Goal: Task Accomplishment & Management: Complete application form

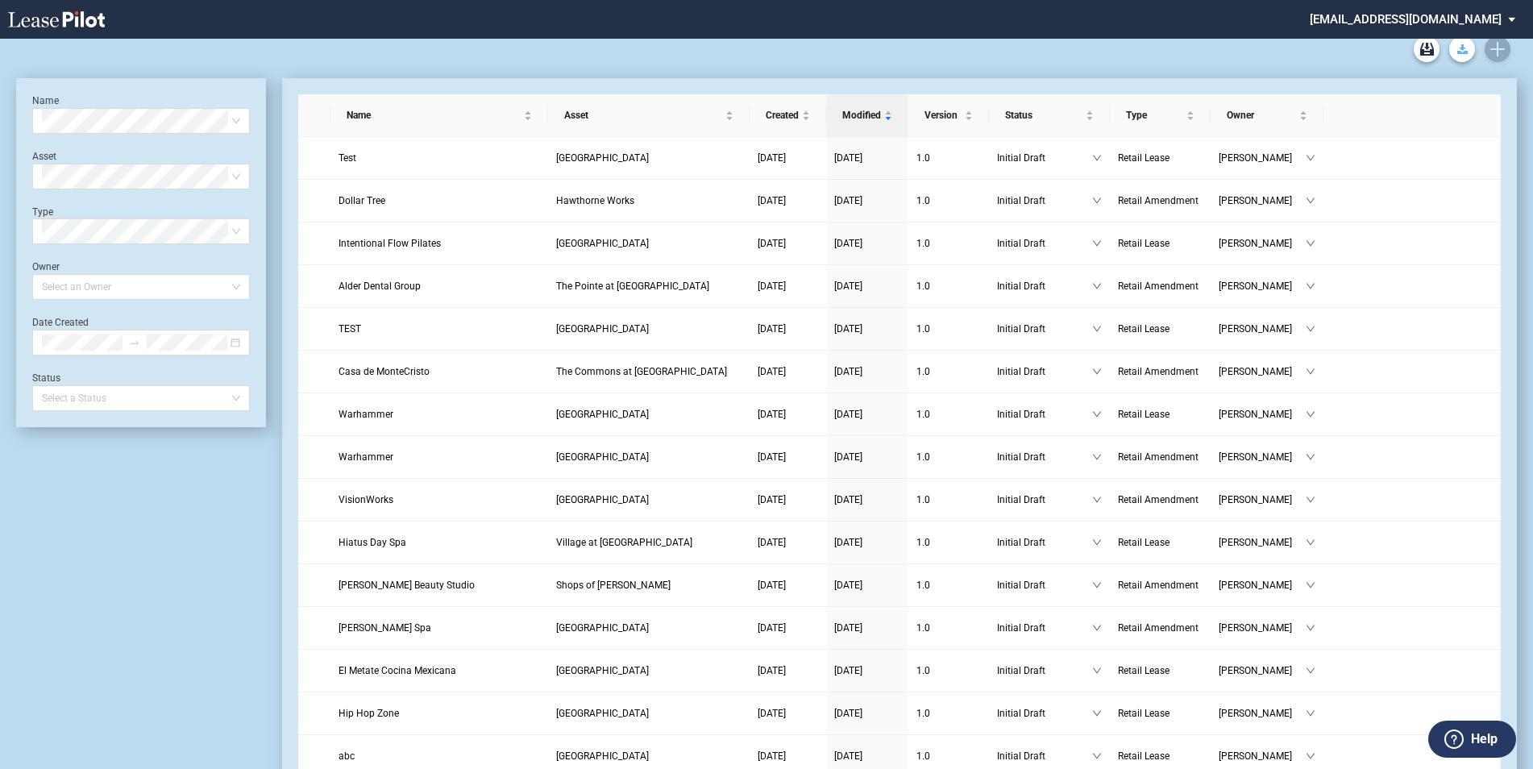
scroll to position [12, 0]
click at [1495, 48] on icon "Create new document" at bounding box center [1498, 46] width 15 height 15
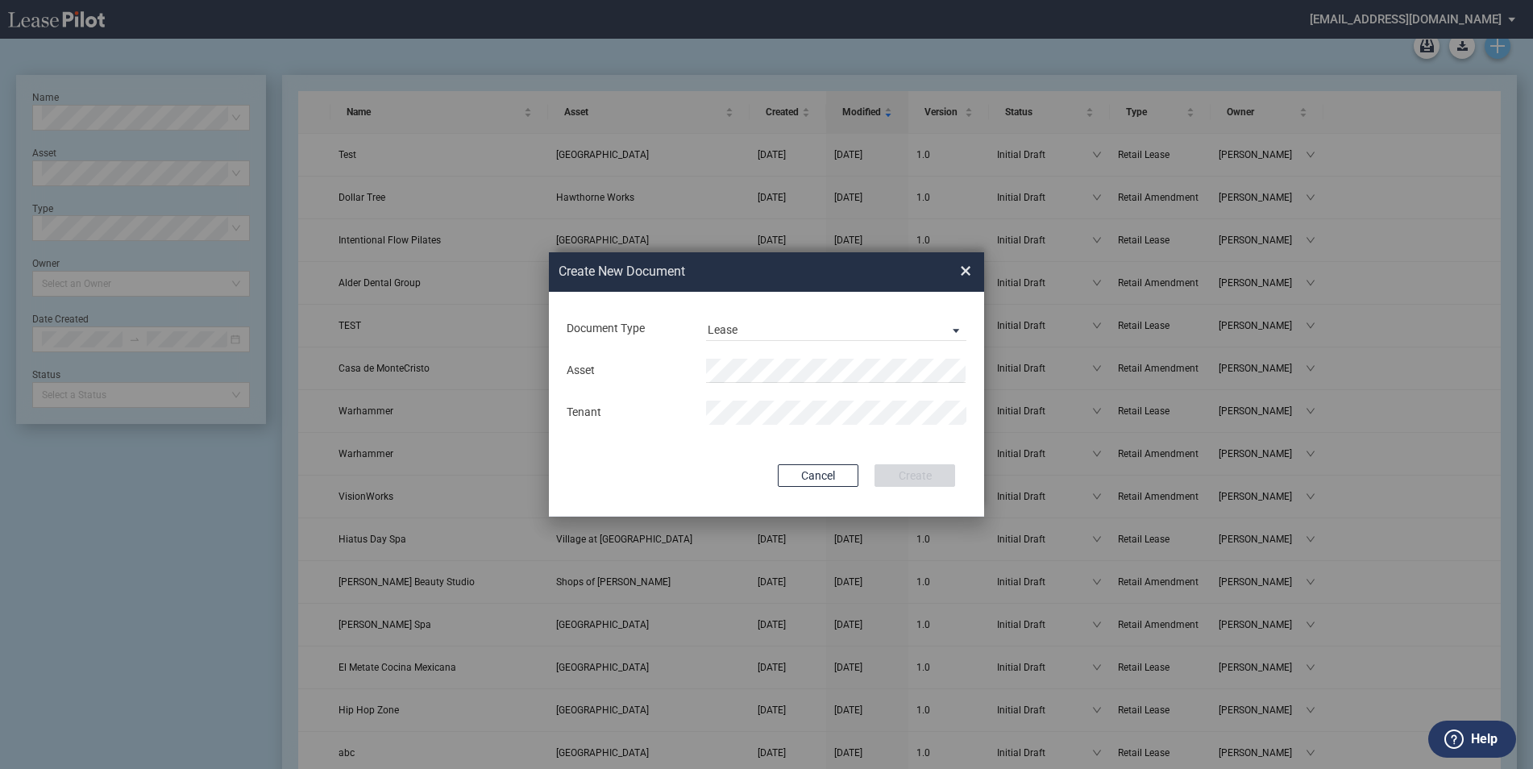
scroll to position [0, 0]
click at [953, 331] on span "Document Type: \aLease\a" at bounding box center [951, 330] width 19 height 16
click at [767, 372] on div "Amendment" at bounding box center [742, 369] width 69 height 18
click at [814, 404] on span "Village at [GEOGRAPHIC_DATA]" at bounding box center [796, 402] width 157 height 13
click at [905, 475] on button "Create" at bounding box center [915, 475] width 81 height 23
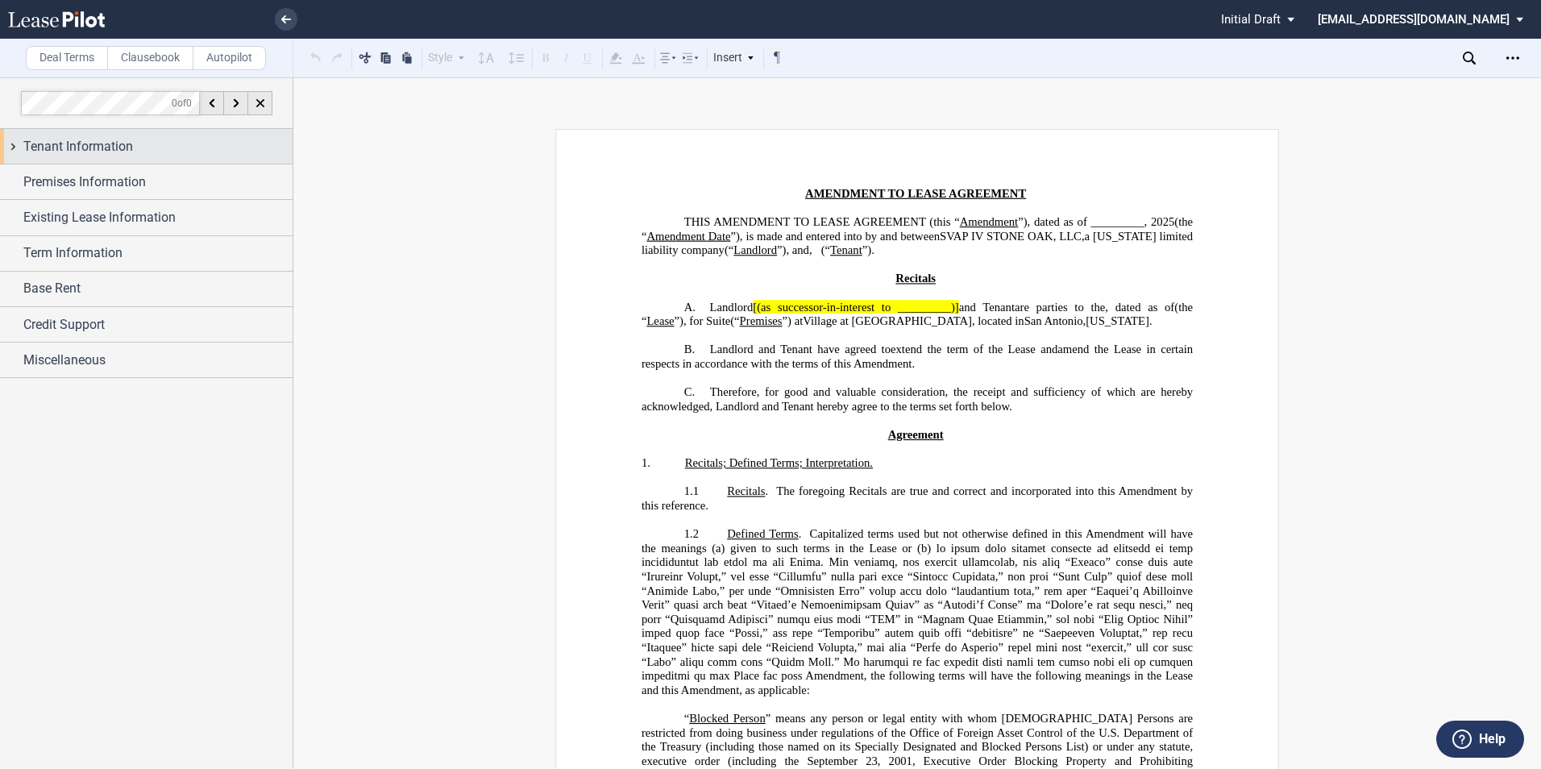
click at [98, 148] on span "Tenant Information" at bounding box center [78, 146] width 110 height 19
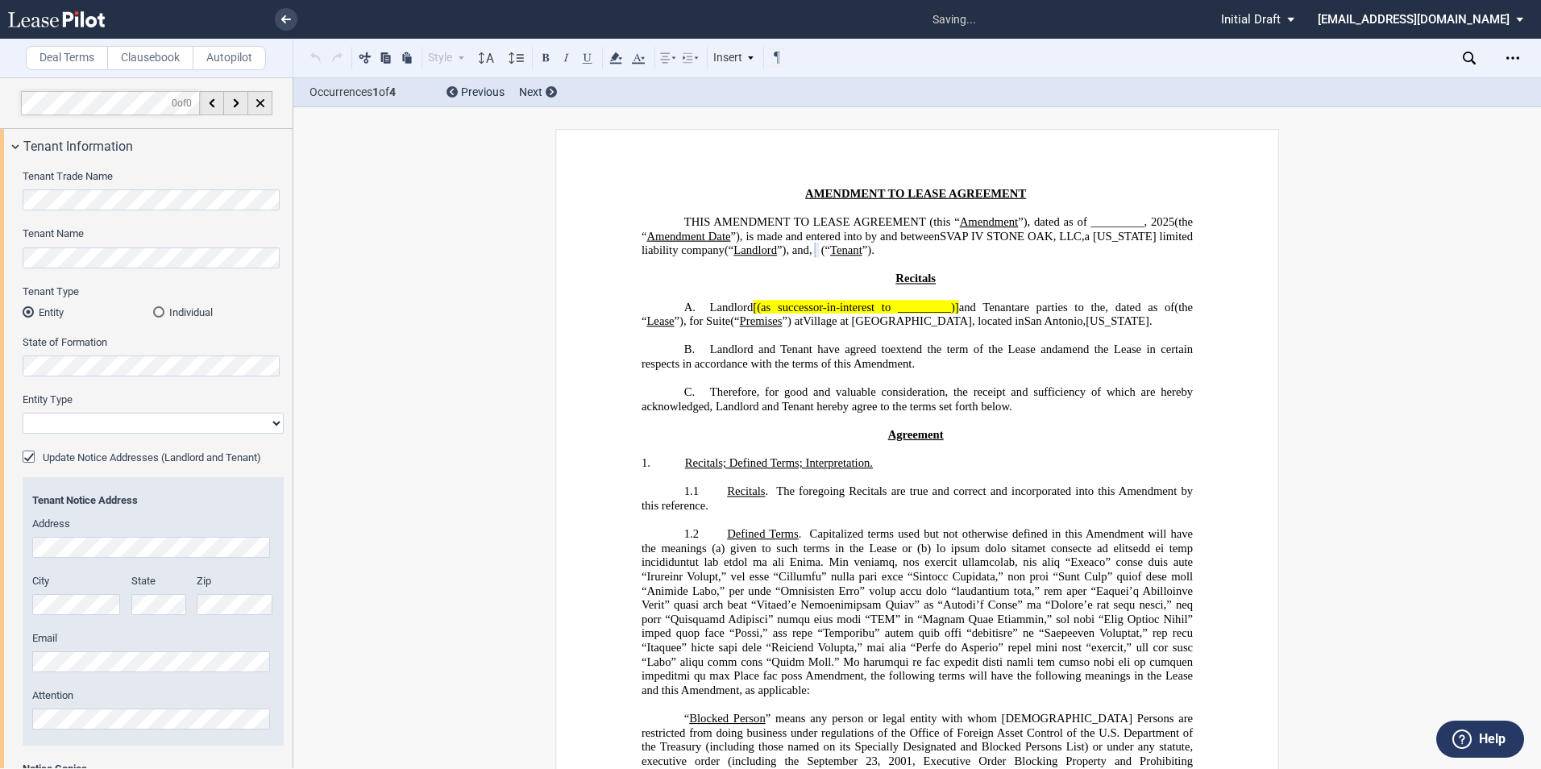
click at [102, 434] on select "Corporation Limited Liability Company General Partnership Limited Partnership O…" at bounding box center [153, 423] width 261 height 21
select select "corporation"
click at [23, 413] on select "Corporation Limited Liability Company General Partnership Limited Partnership O…" at bounding box center [153, 423] width 261 height 21
click at [70, 535] on div "Address" at bounding box center [153, 537] width 242 height 41
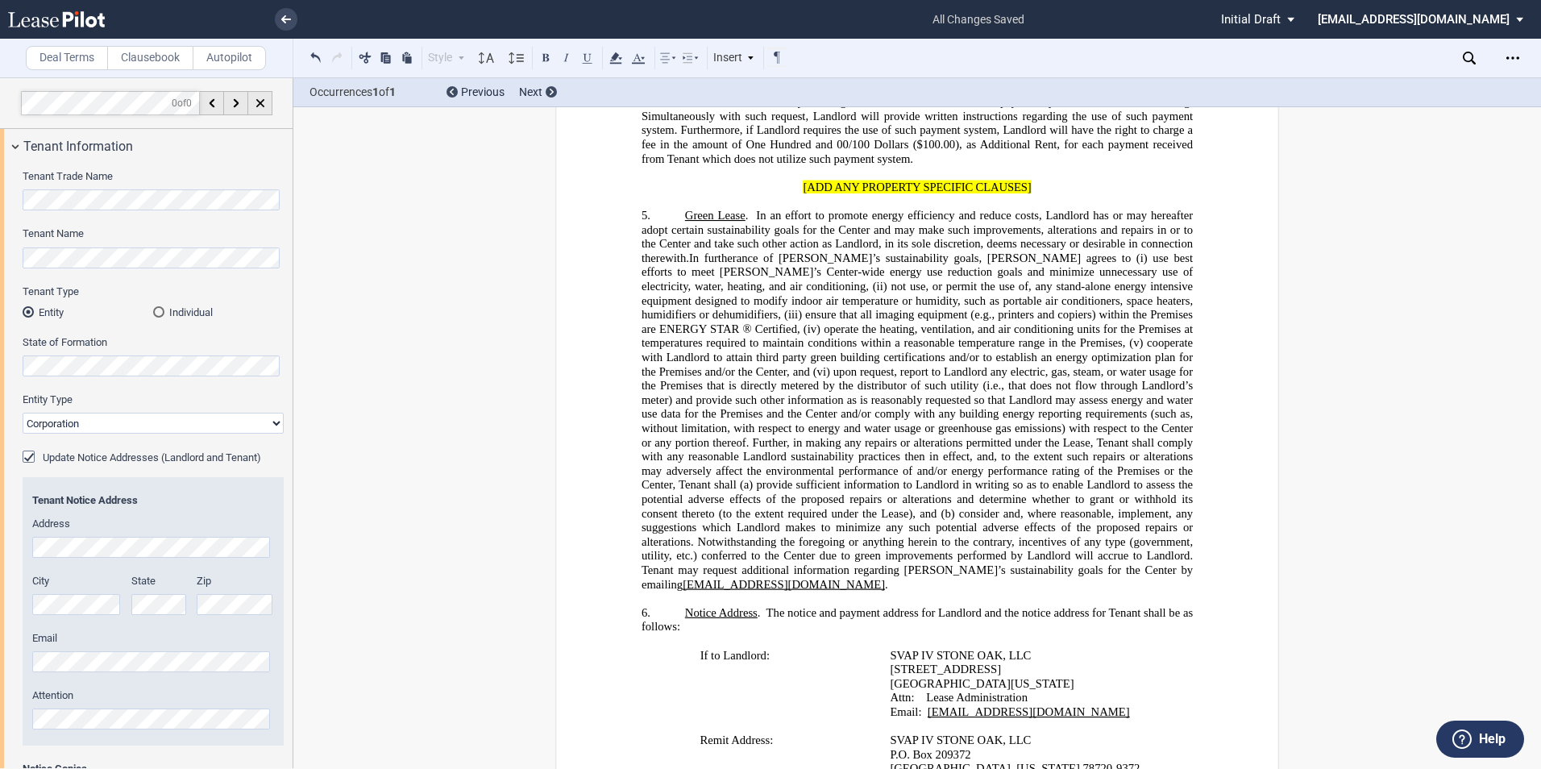
scroll to position [2011, 0]
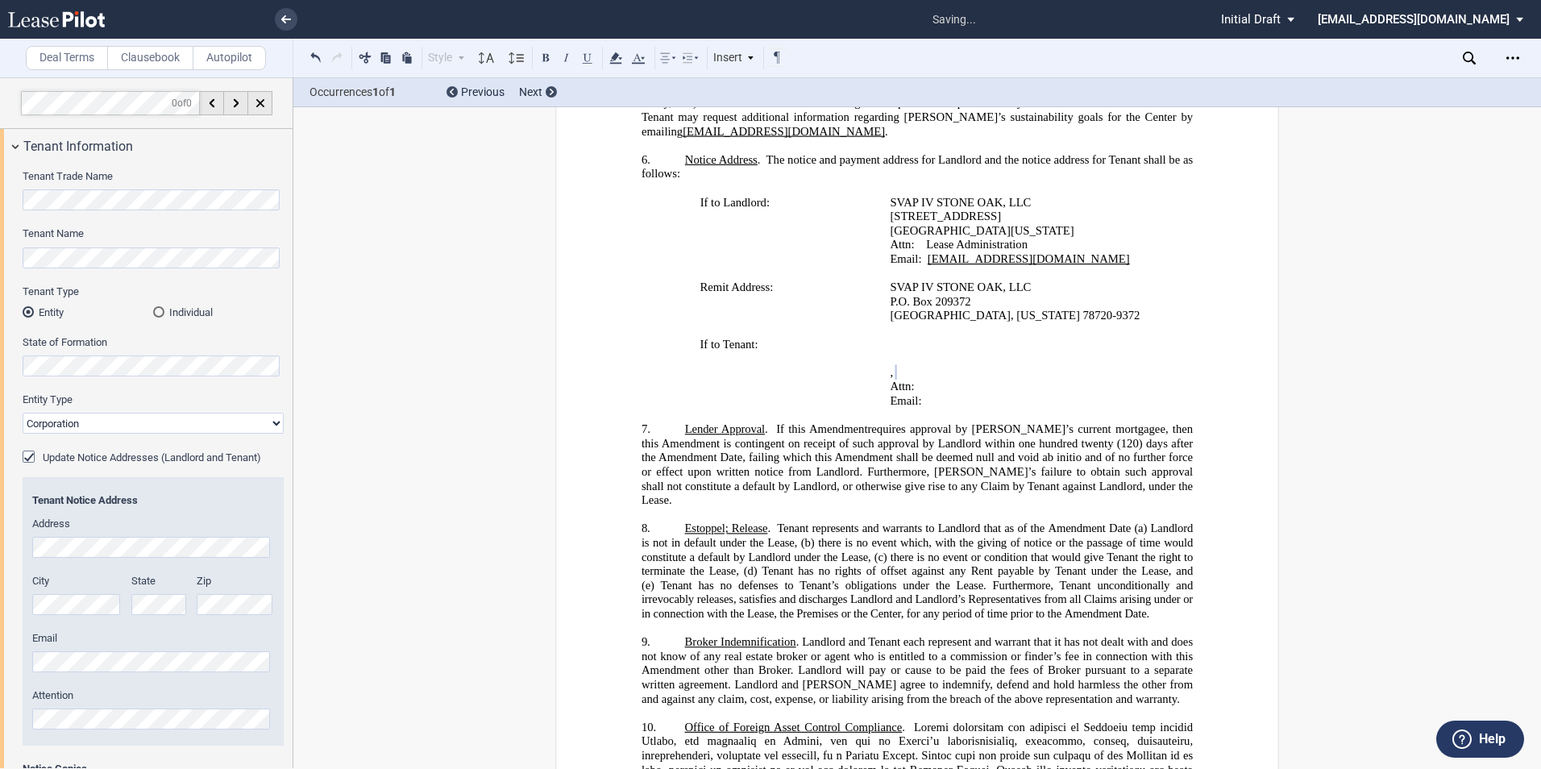
click at [94, 652] on div "Email" at bounding box center [153, 651] width 242 height 41
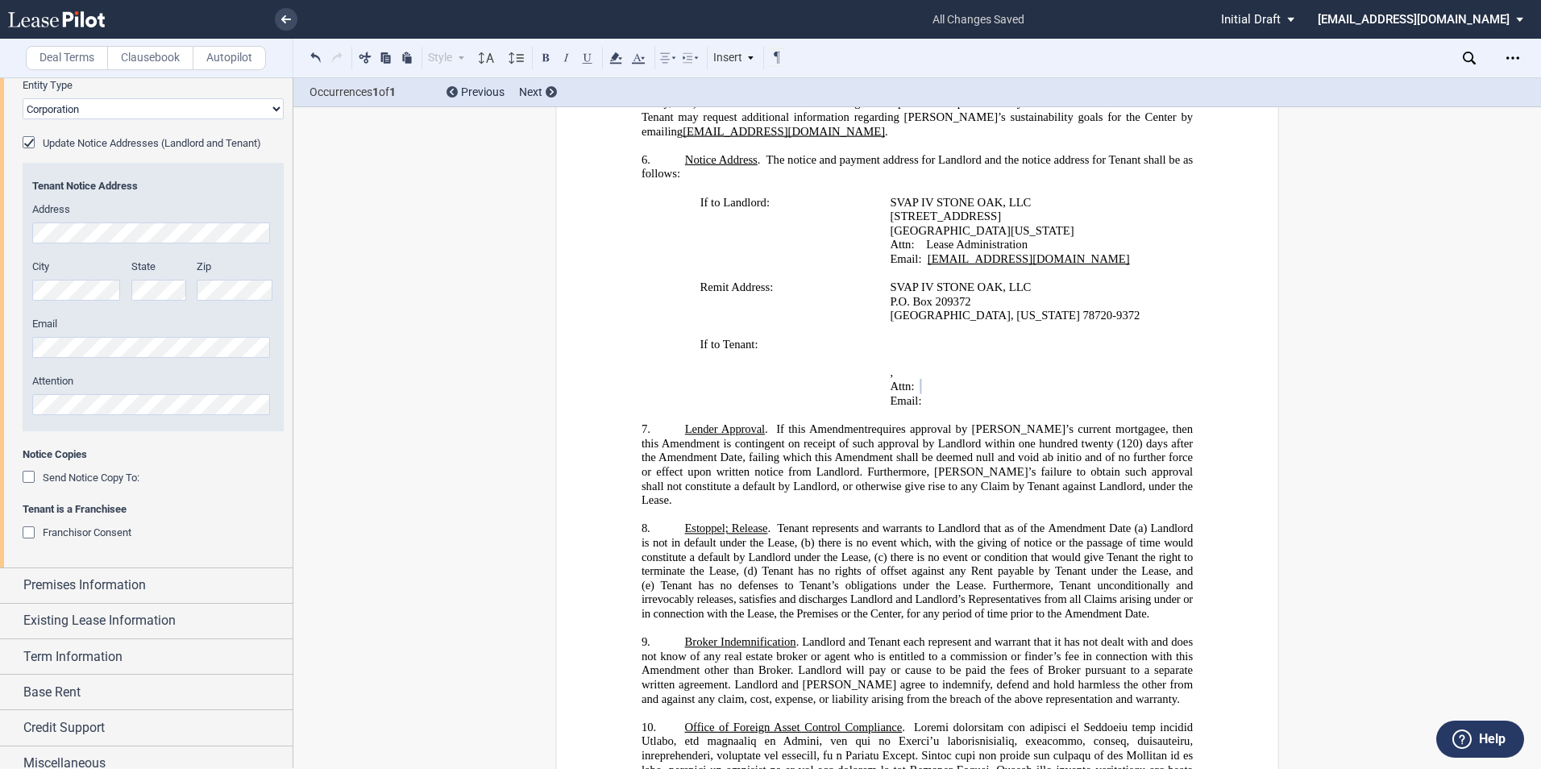
scroll to position [328, 0]
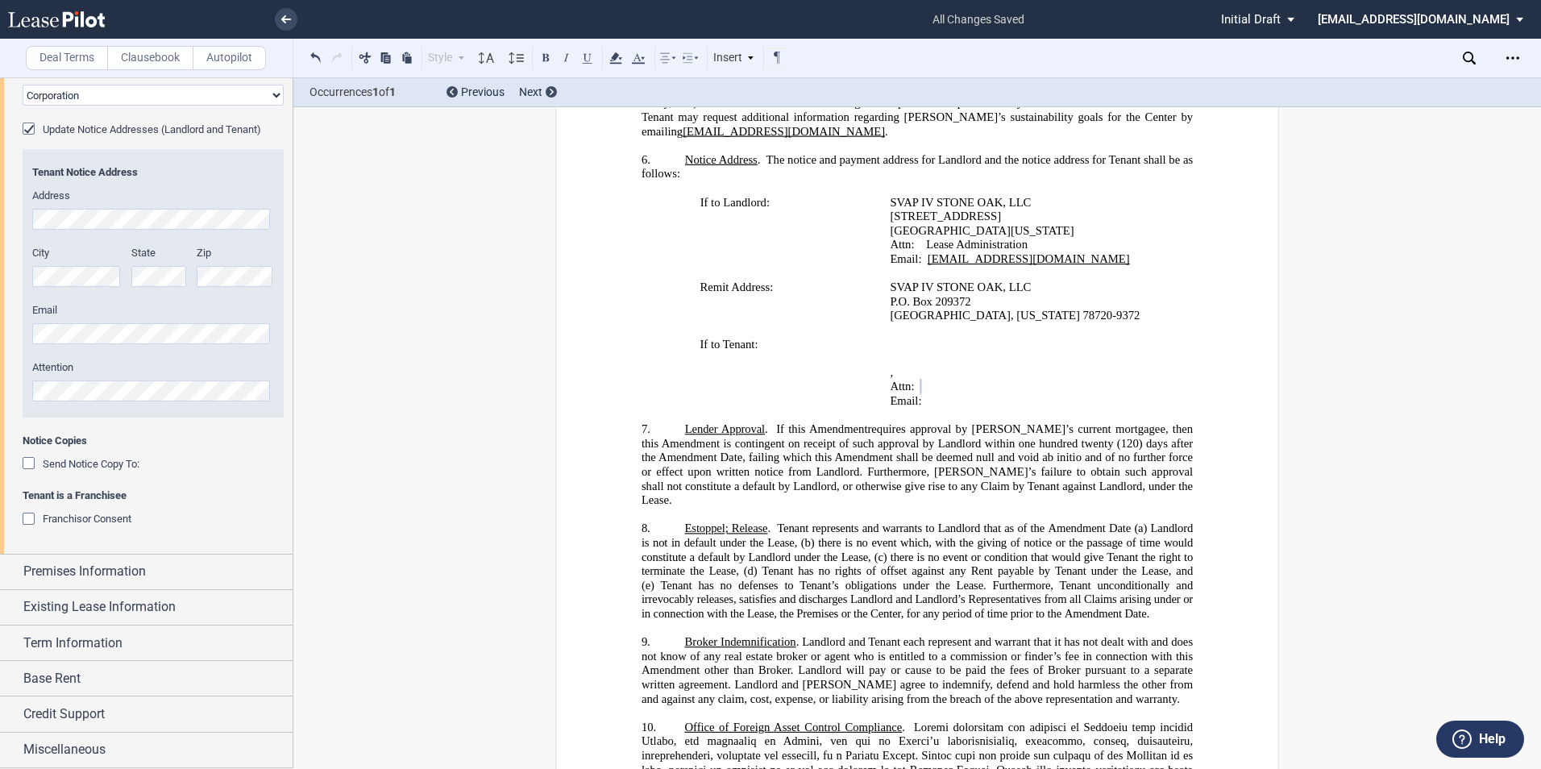
click at [32, 468] on div "Send Notice Copy To:" at bounding box center [31, 465] width 16 height 16
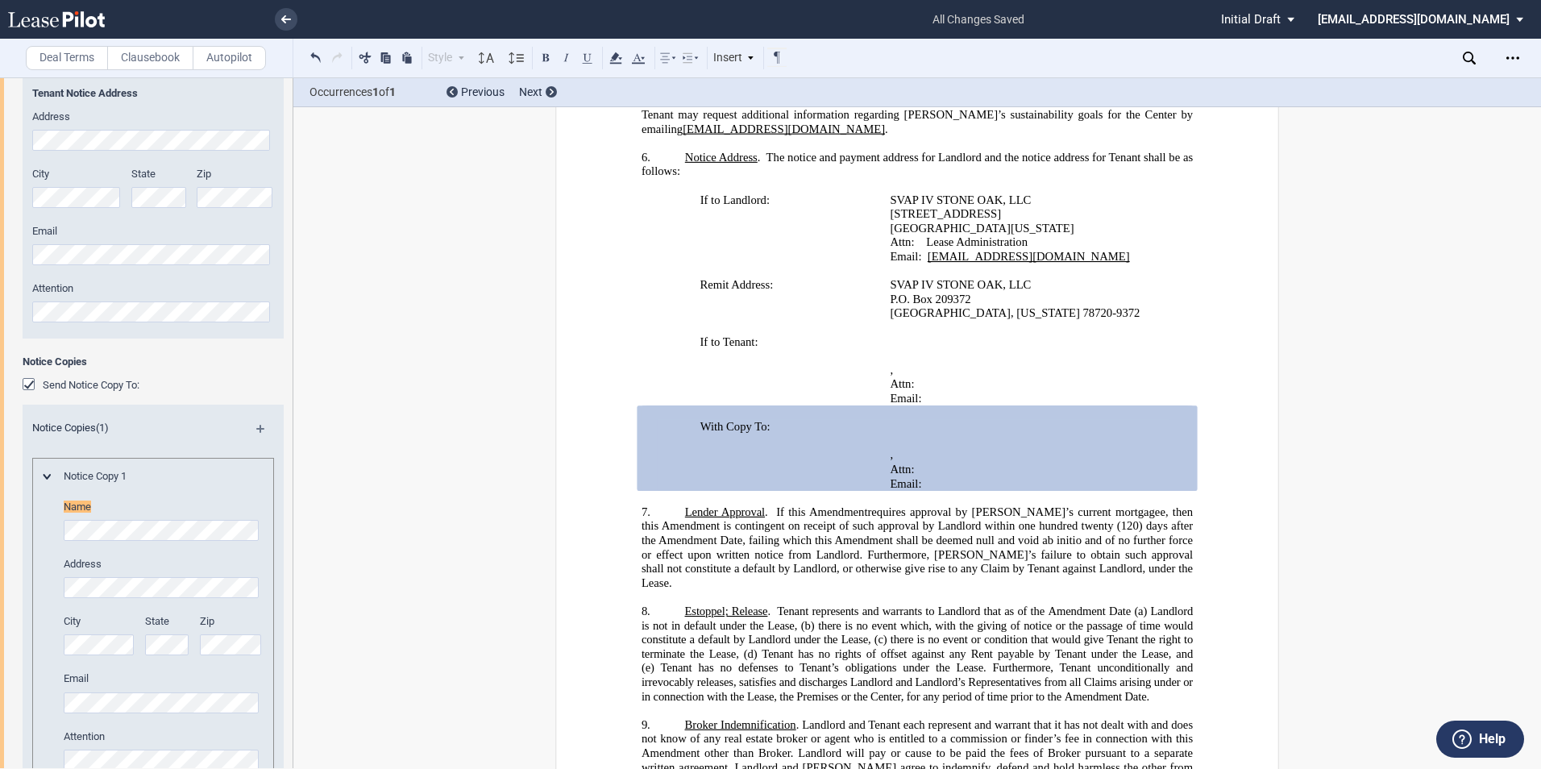
scroll to position [491, 0]
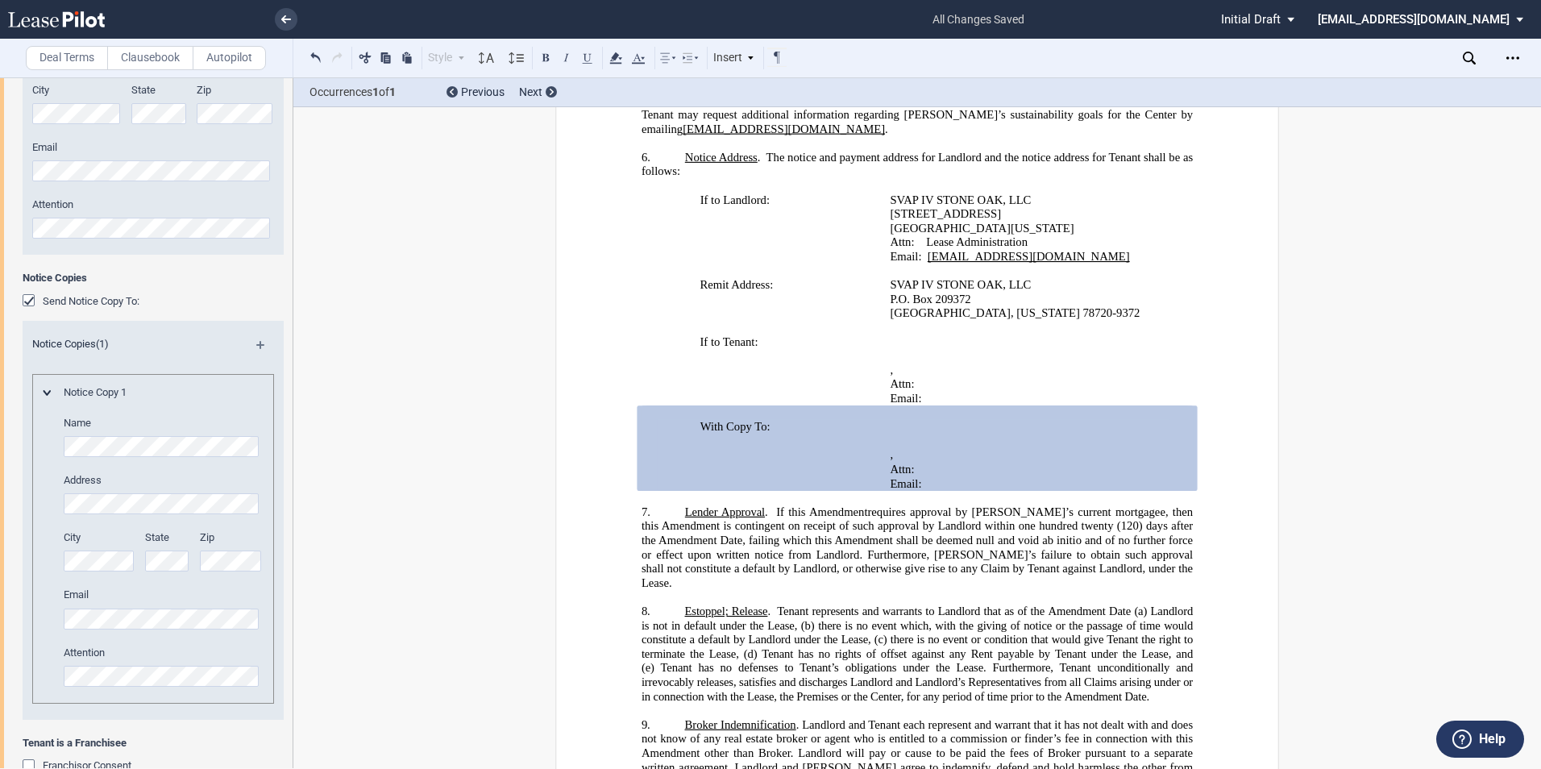
click at [910, 435] on p "﻿ ﻿" at bounding box center [1026, 427] width 272 height 15
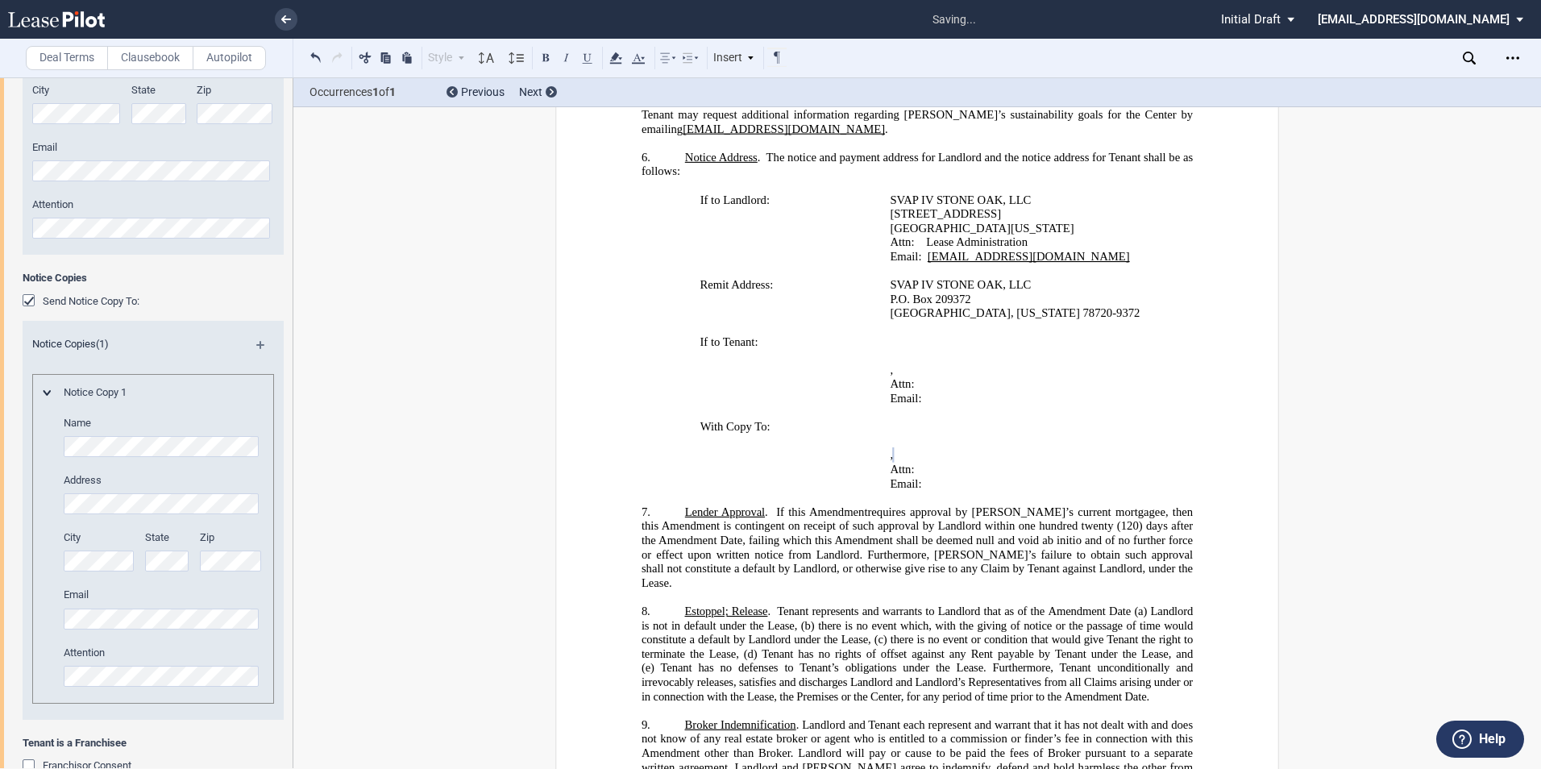
scroll to position [0, 0]
click at [88, 689] on div "Attention" at bounding box center [163, 674] width 218 height 57
click at [59, 439] on div "Name Address City State" at bounding box center [163, 559] width 218 height 287
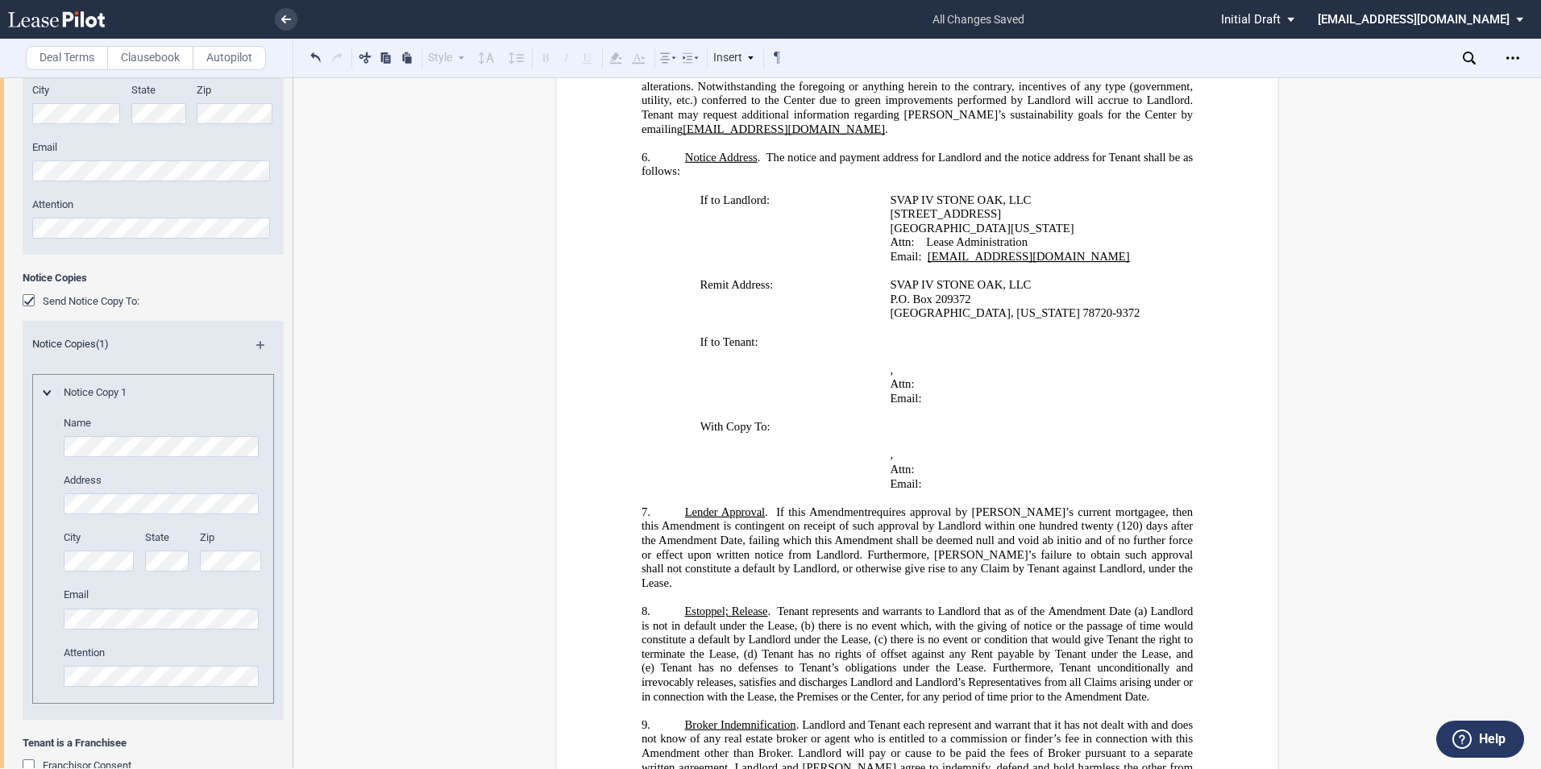
click at [6, 496] on div "Tenant Trade Name Tenant Name Tenant Type Entity Individual State of Formation …" at bounding box center [146, 237] width 293 height 1128
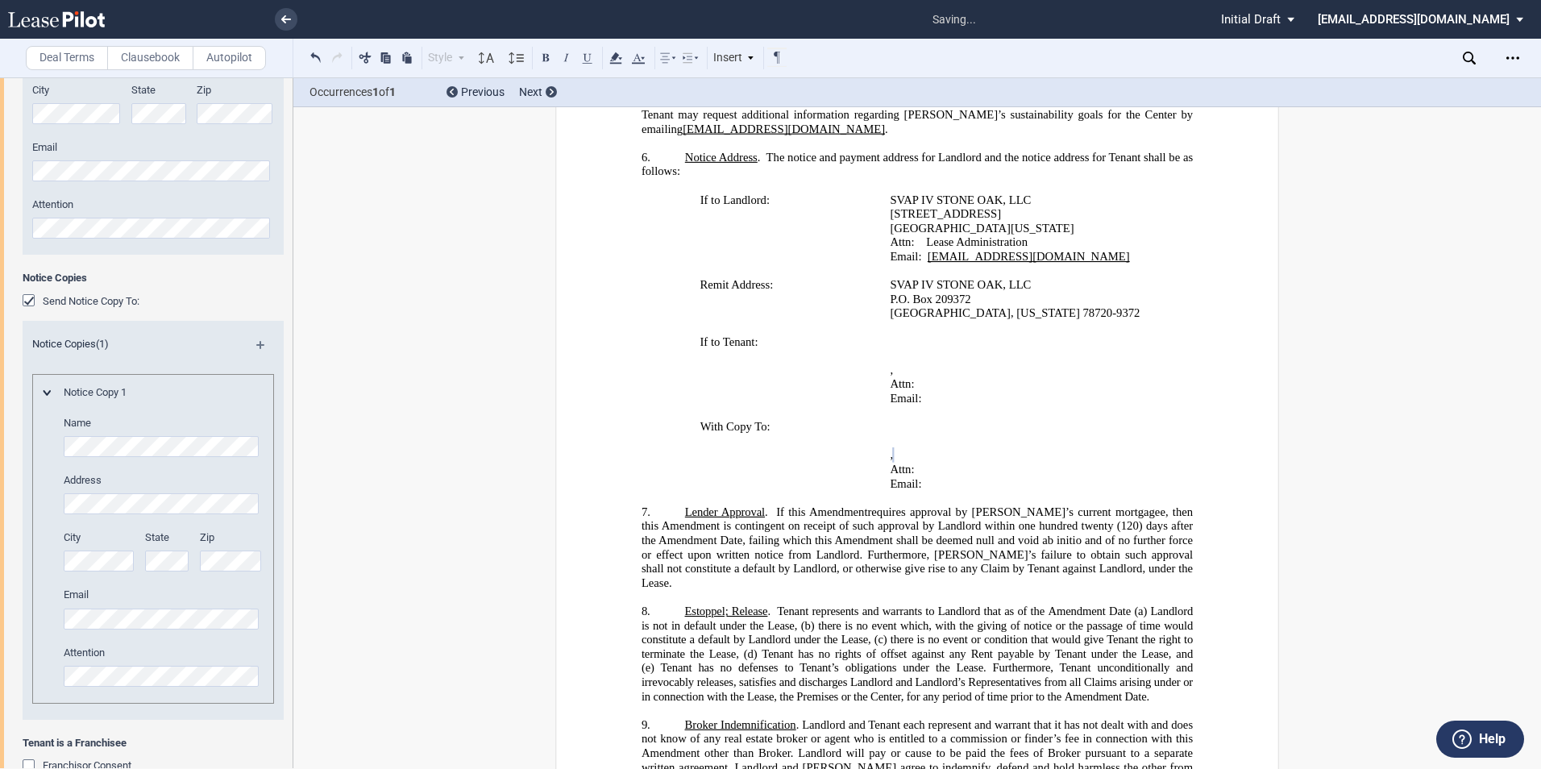
scroll to position [483, 0]
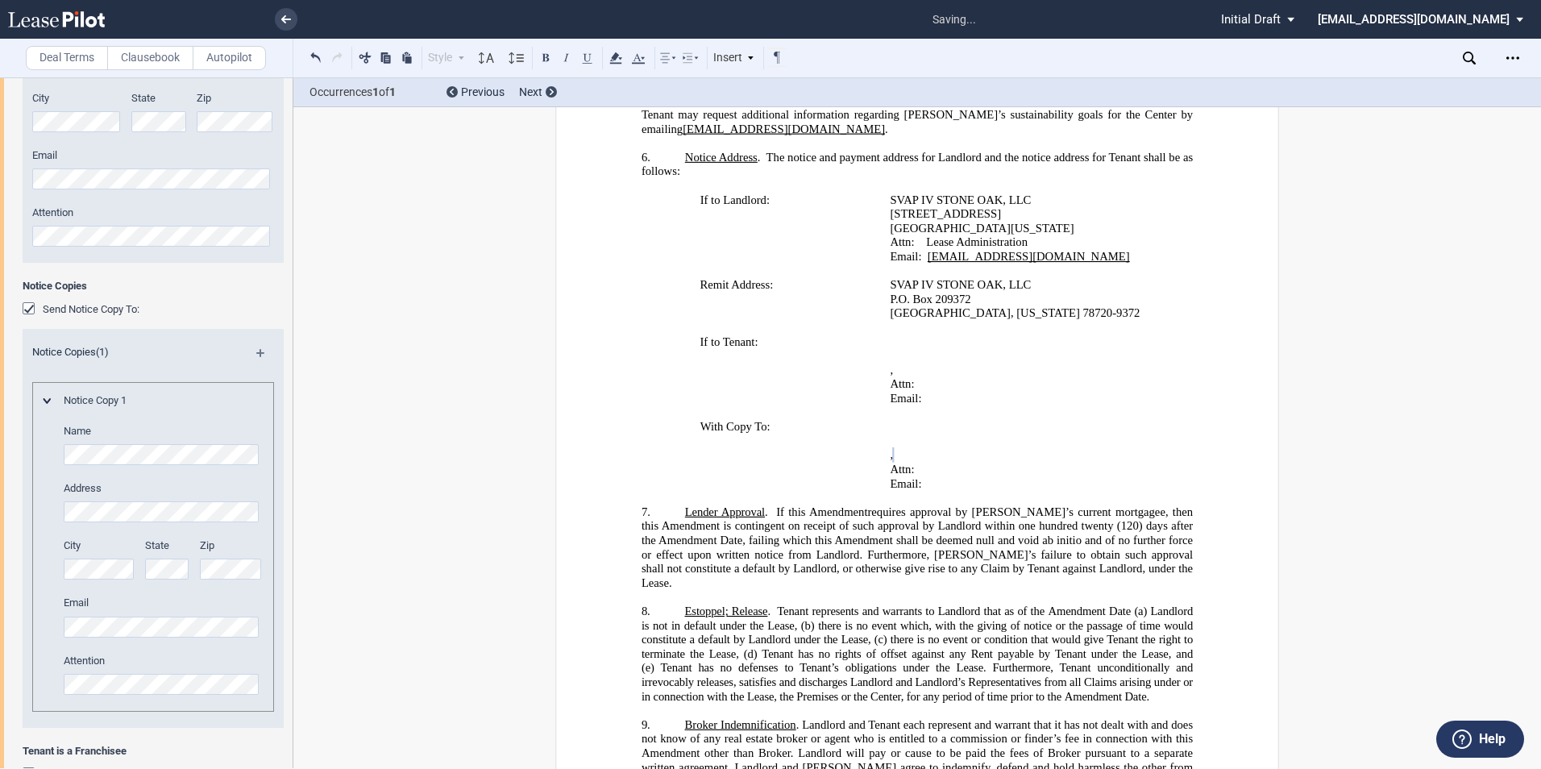
click at [185, 572] on div "City State Zip" at bounding box center [163, 567] width 218 height 57
click at [240, 701] on div "Attention" at bounding box center [163, 682] width 218 height 57
click at [46, 668] on div "Name Address City State Zip" at bounding box center [153, 567] width 239 height 287
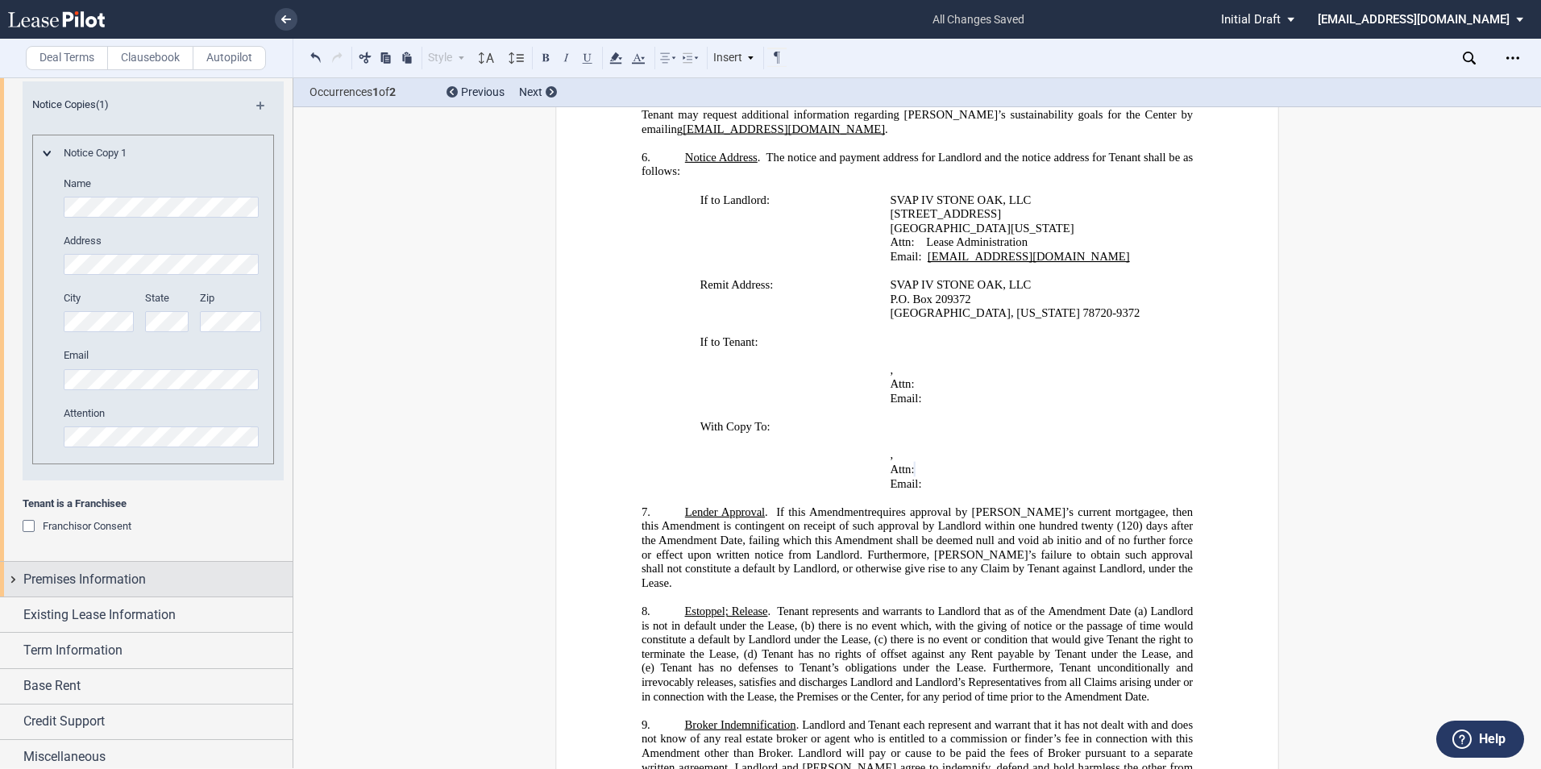
scroll to position [720, 0]
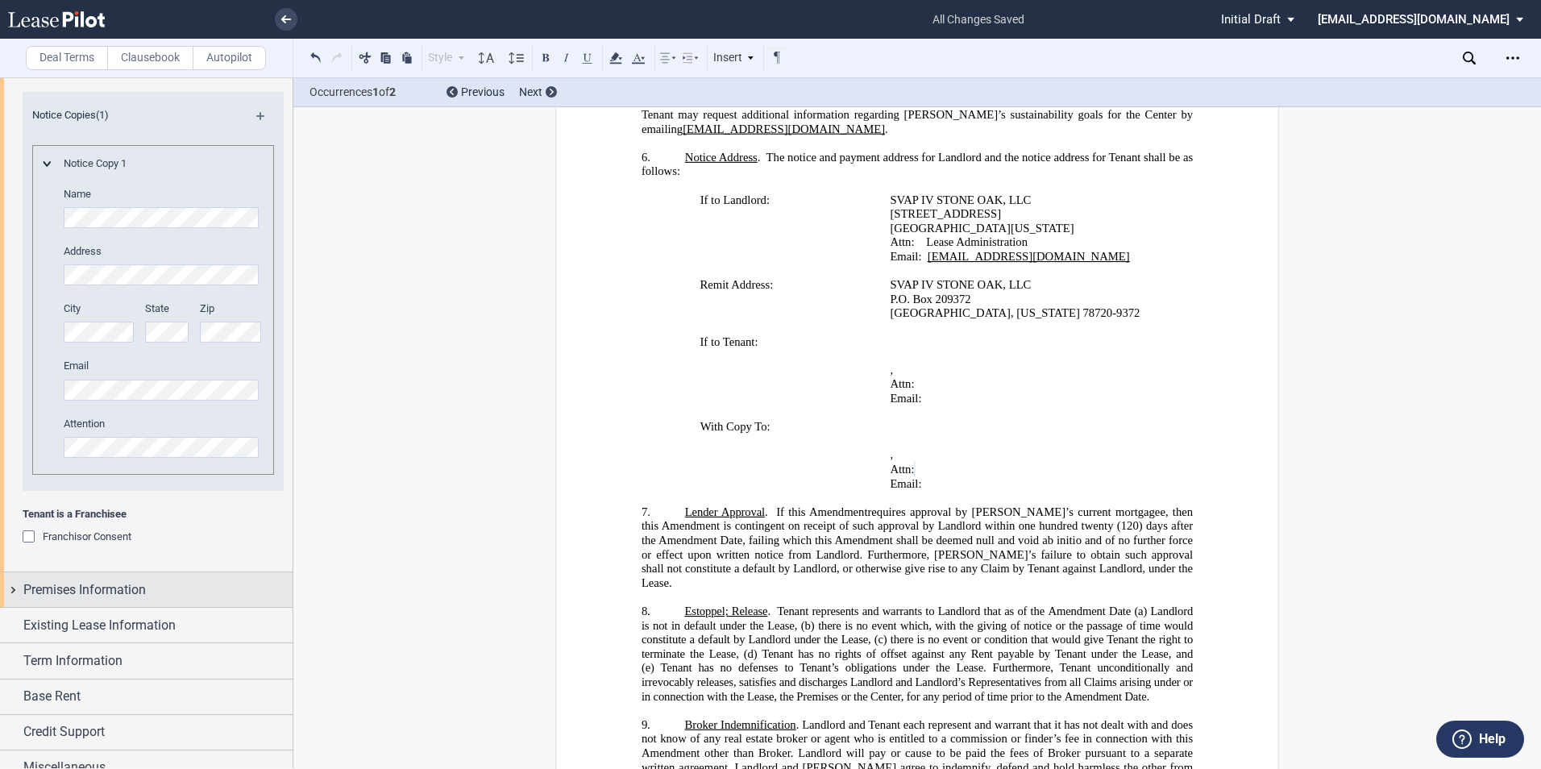
click at [18, 588] on div "Premises Information" at bounding box center [146, 589] width 293 height 35
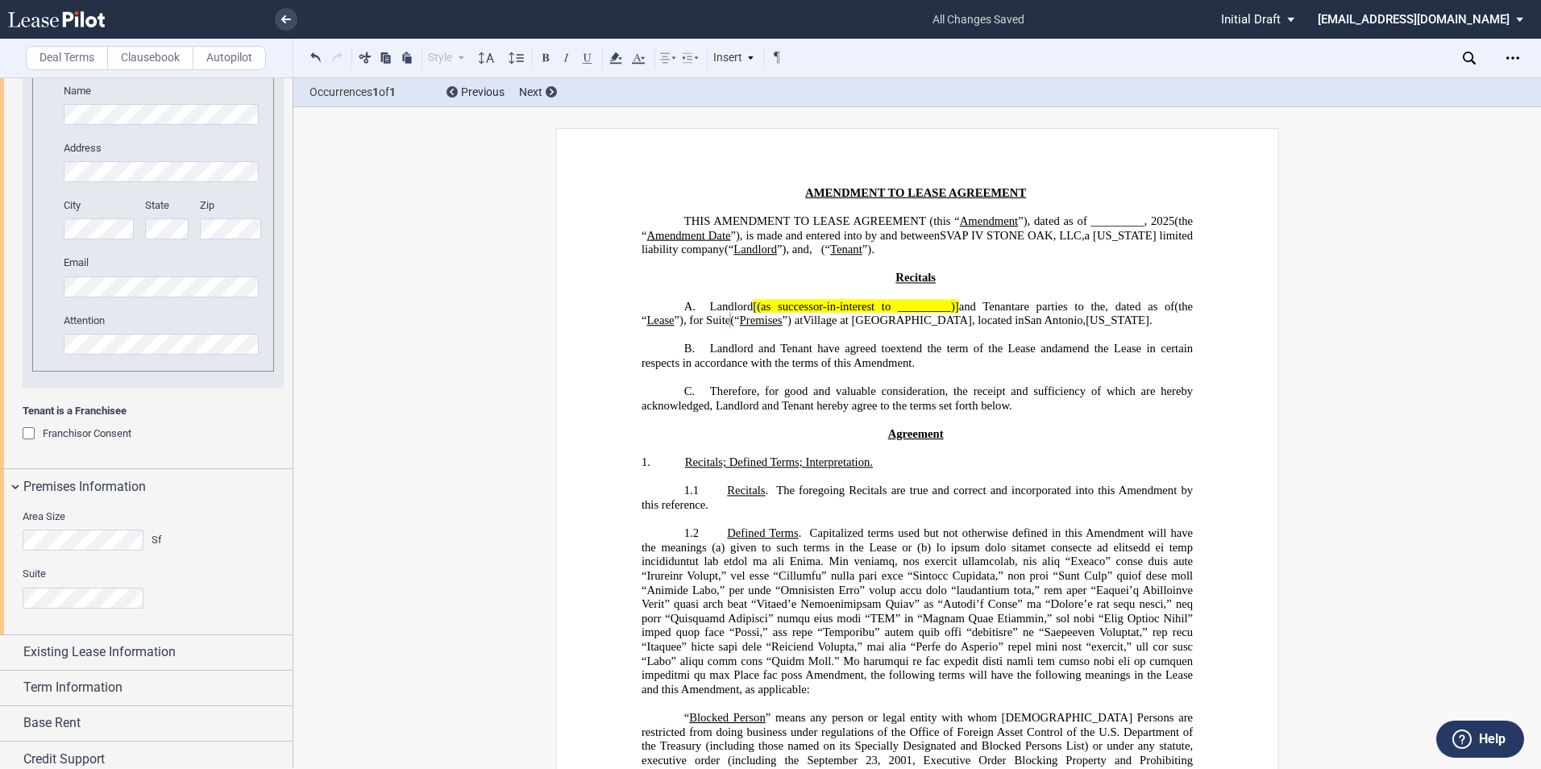
scroll to position [867, 0]
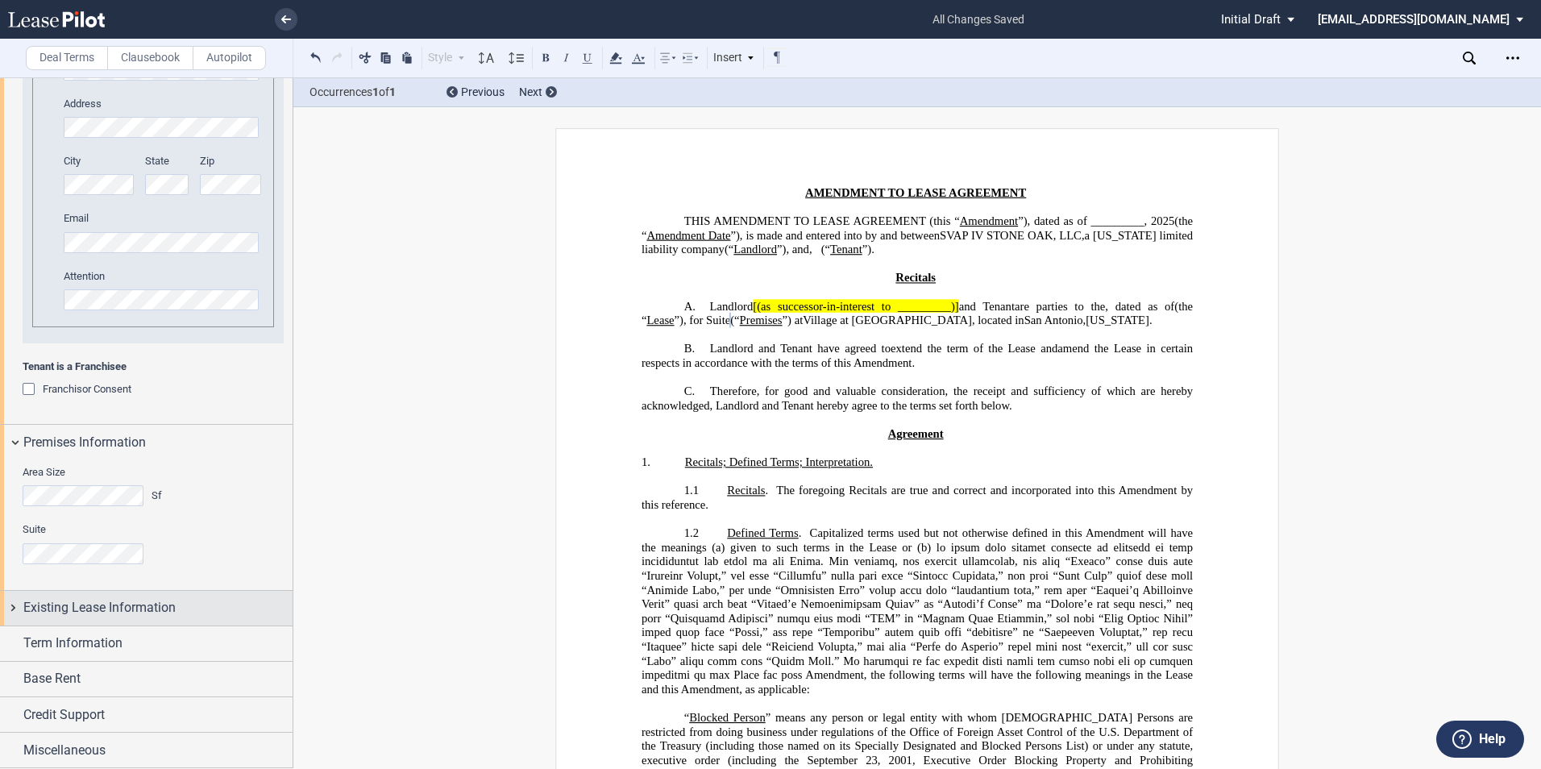
click at [17, 602] on div "Existing Lease Information" at bounding box center [146, 608] width 293 height 35
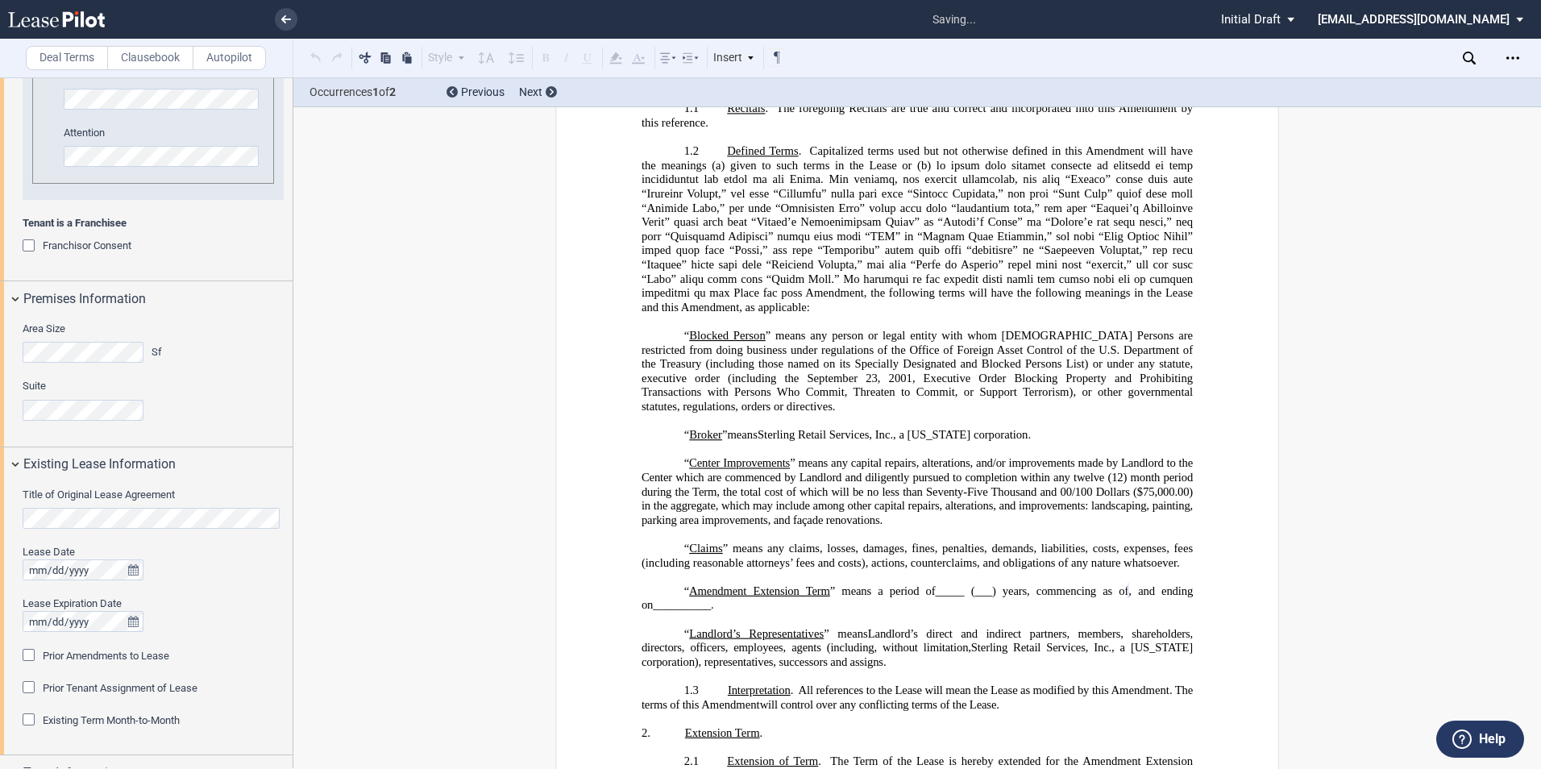
scroll to position [601, 0]
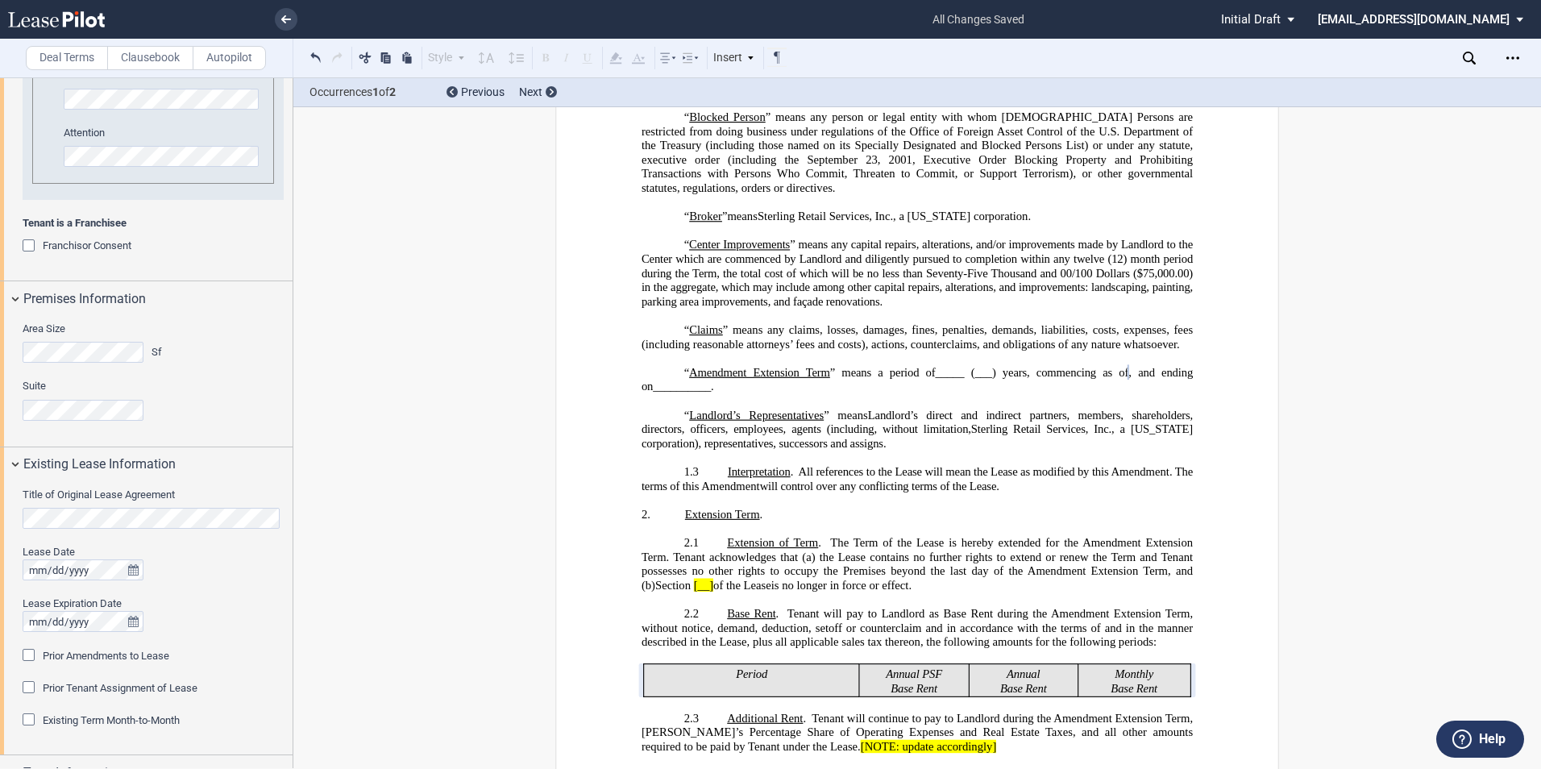
click at [37, 655] on div "Prior Amendments to Lease" at bounding box center [31, 657] width 16 height 16
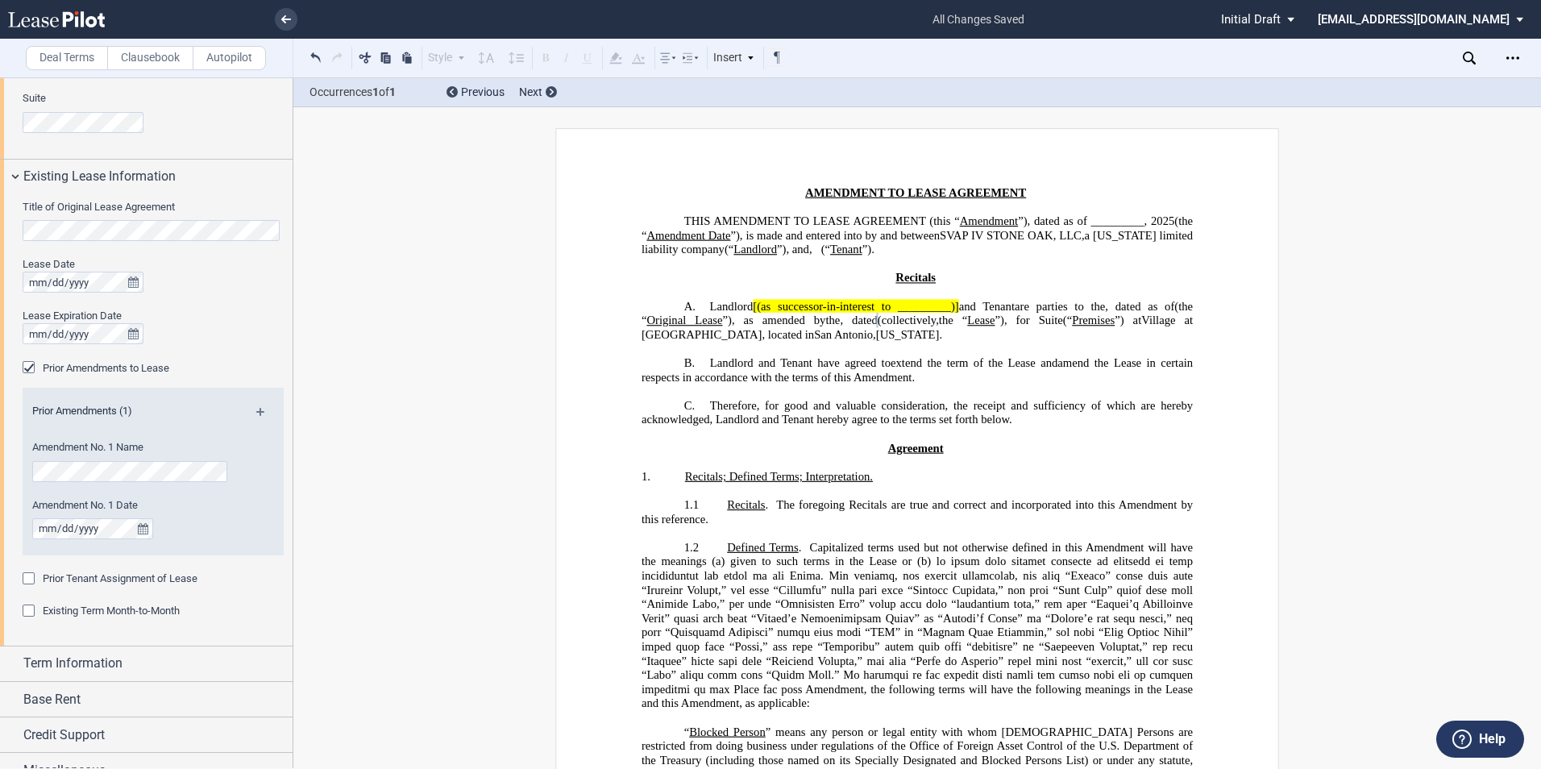
scroll to position [1320, 0]
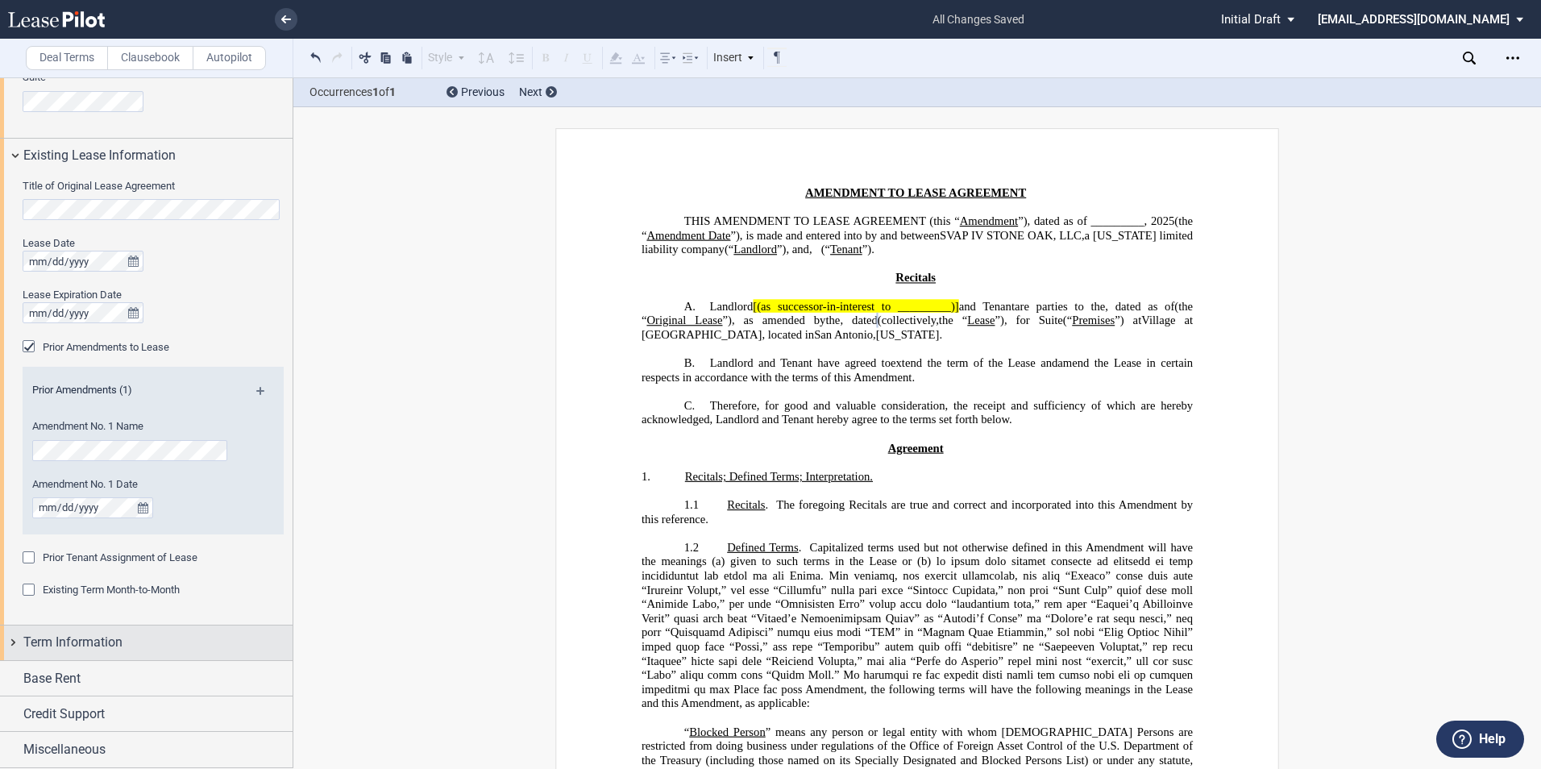
click at [10, 639] on div "Term Information" at bounding box center [146, 643] width 293 height 35
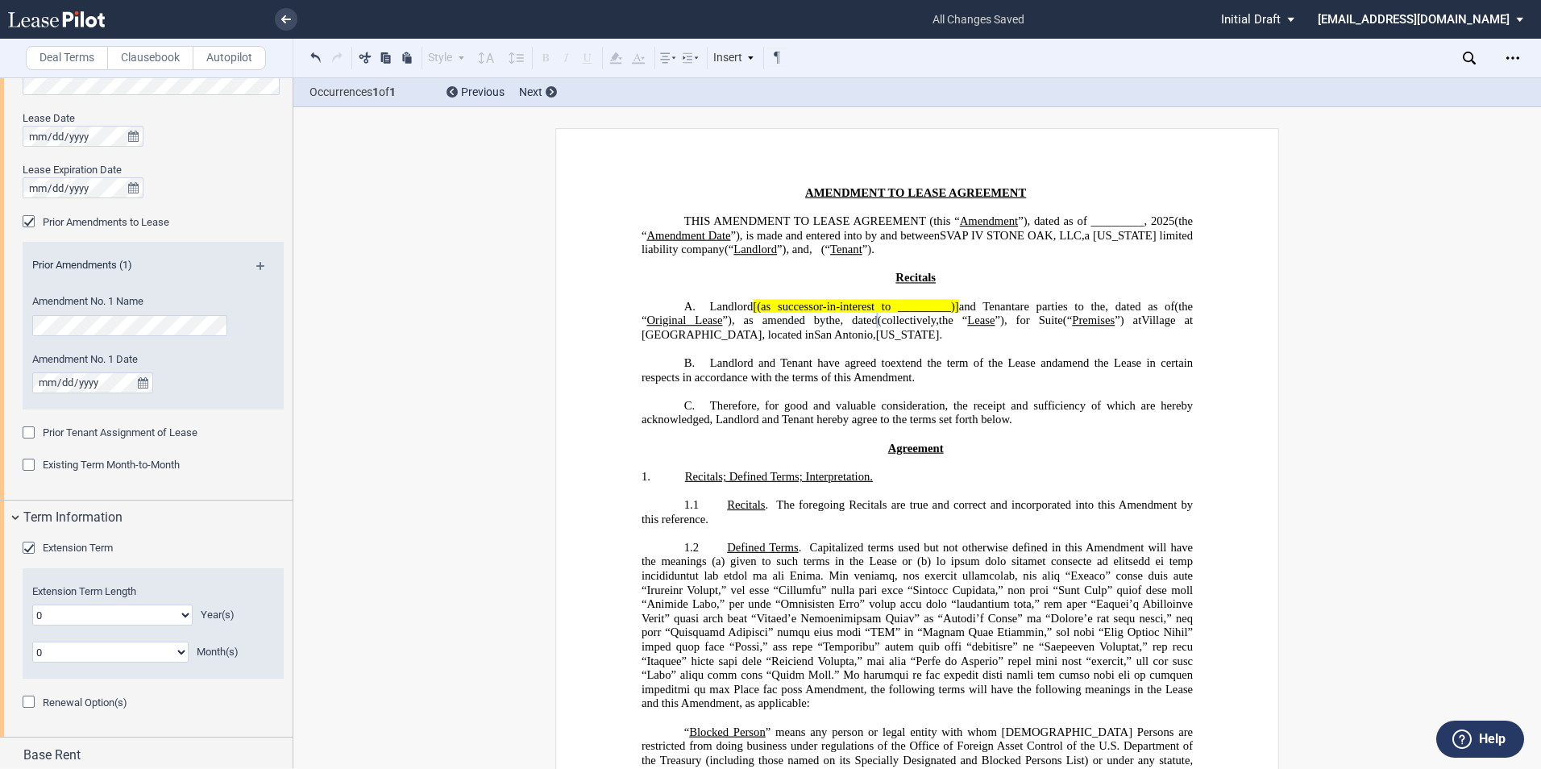
scroll to position [1441, 0]
click at [187, 621] on select "0 1 2 3 4 5 6 7 8 9 10 11 12 13 14 15 16 17 18 19 20" at bounding box center [112, 619] width 160 height 21
select select "number:5"
click at [32, 609] on select "0 1 2 3 4 5 6 7 8 9 10 11 12 13 14 15 16 17 18 19 20" at bounding box center [112, 619] width 160 height 21
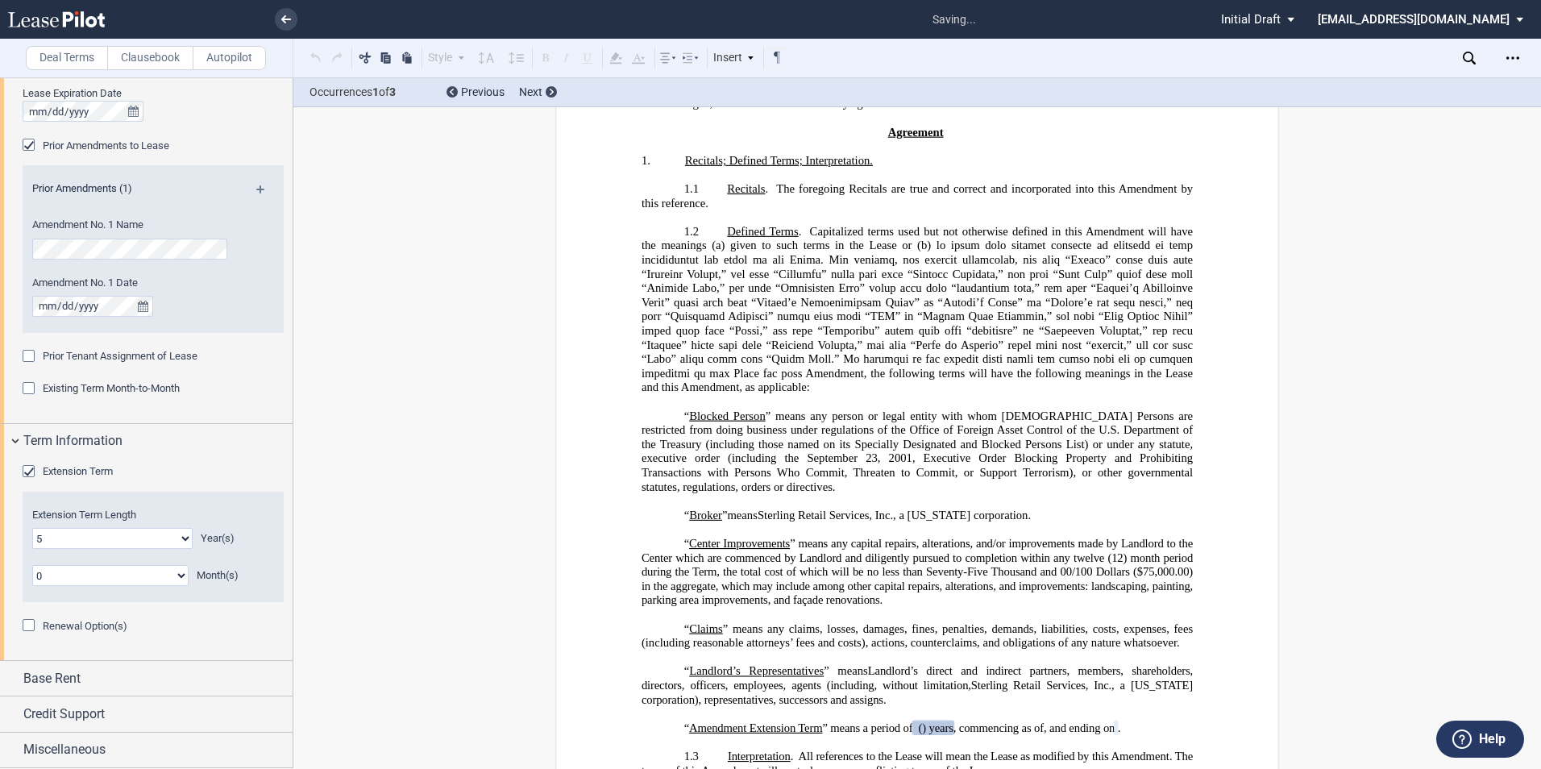
scroll to position [687, 0]
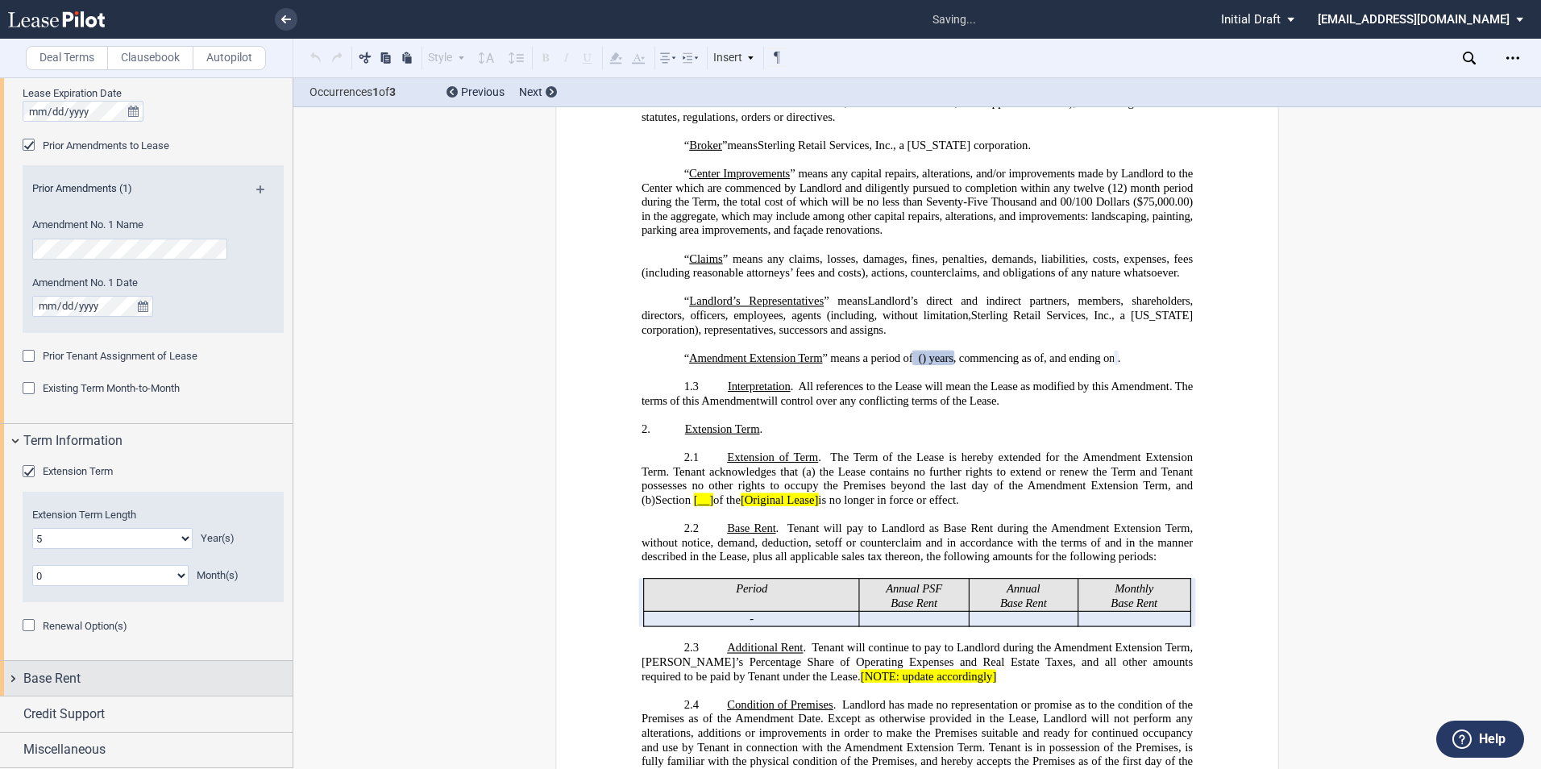
click at [13, 681] on div "Base Rent" at bounding box center [146, 678] width 293 height 35
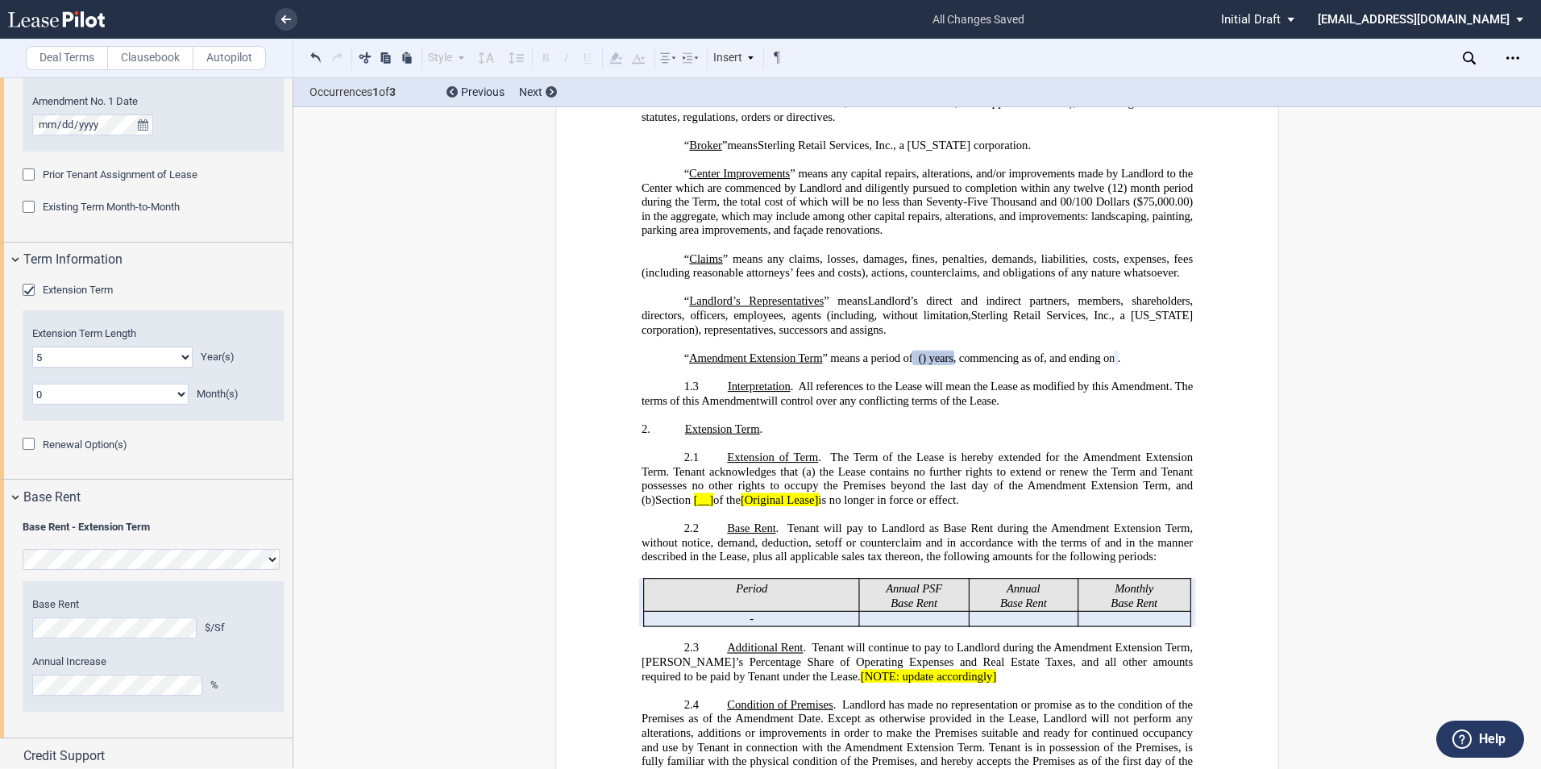
click at [98, 643] on div "Base Rent $/Sf Annual Increase %" at bounding box center [153, 646] width 242 height 98
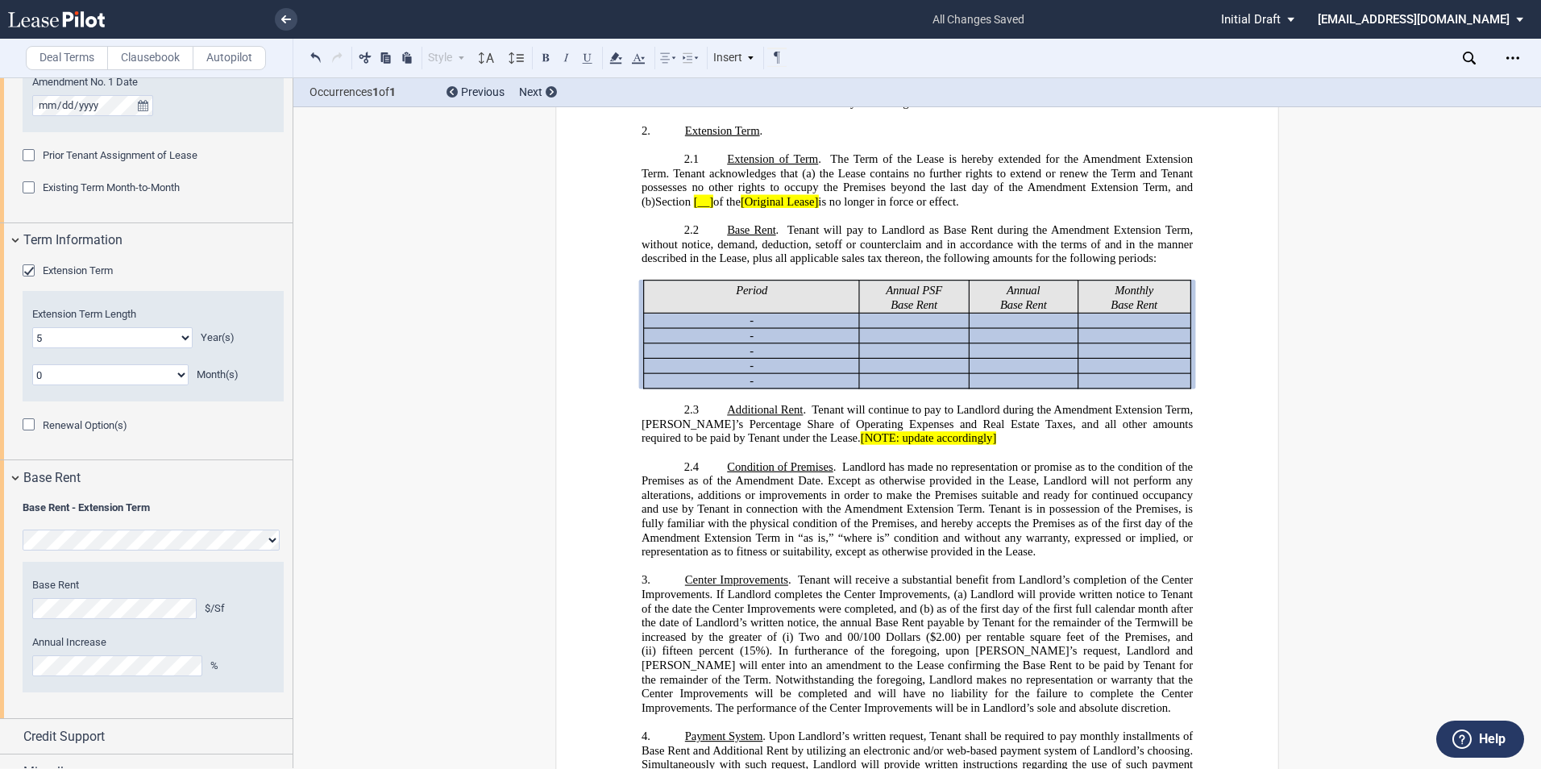
scroll to position [1744, 0]
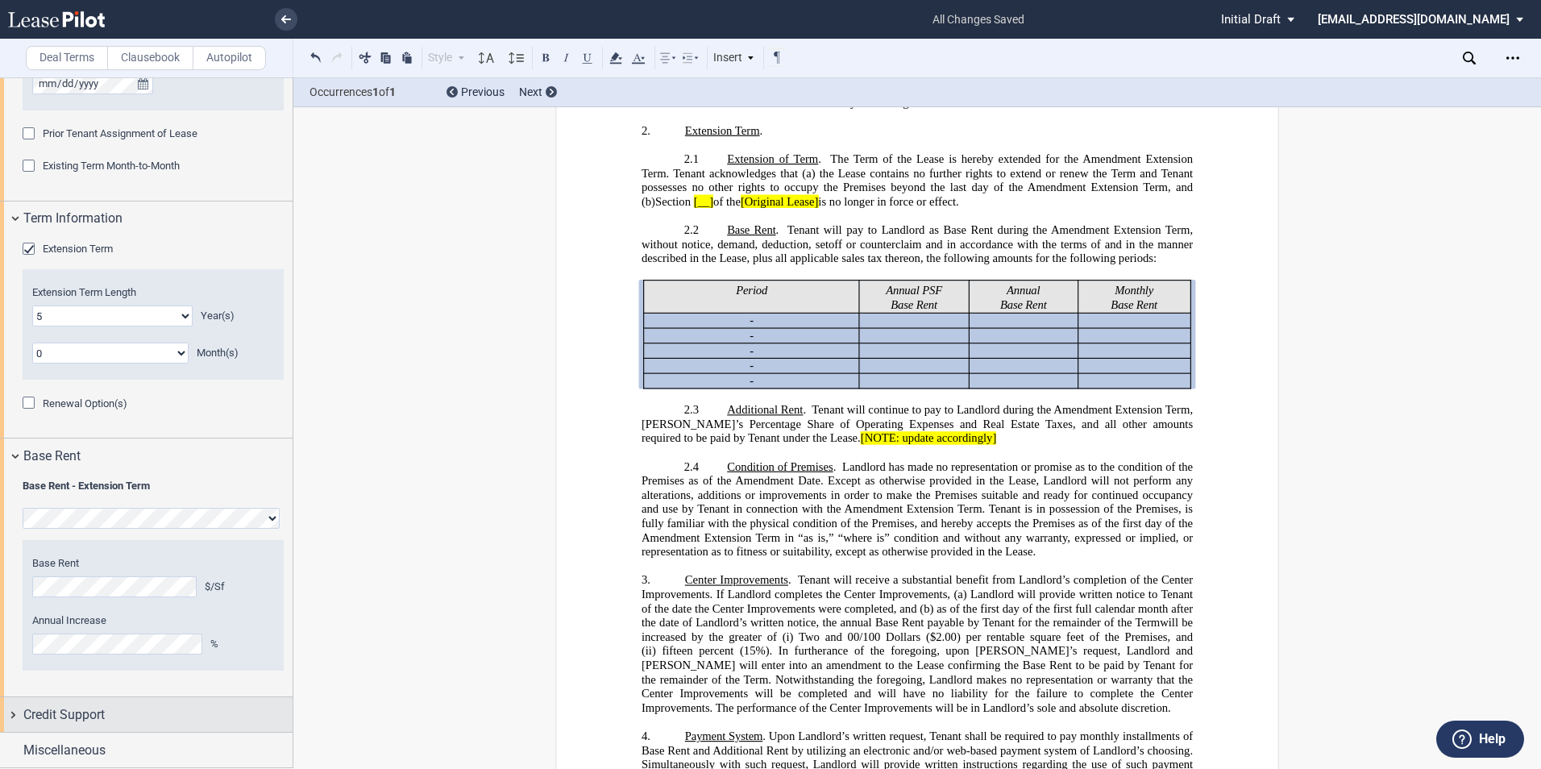
click at [15, 712] on div "Credit Support" at bounding box center [146, 714] width 293 height 35
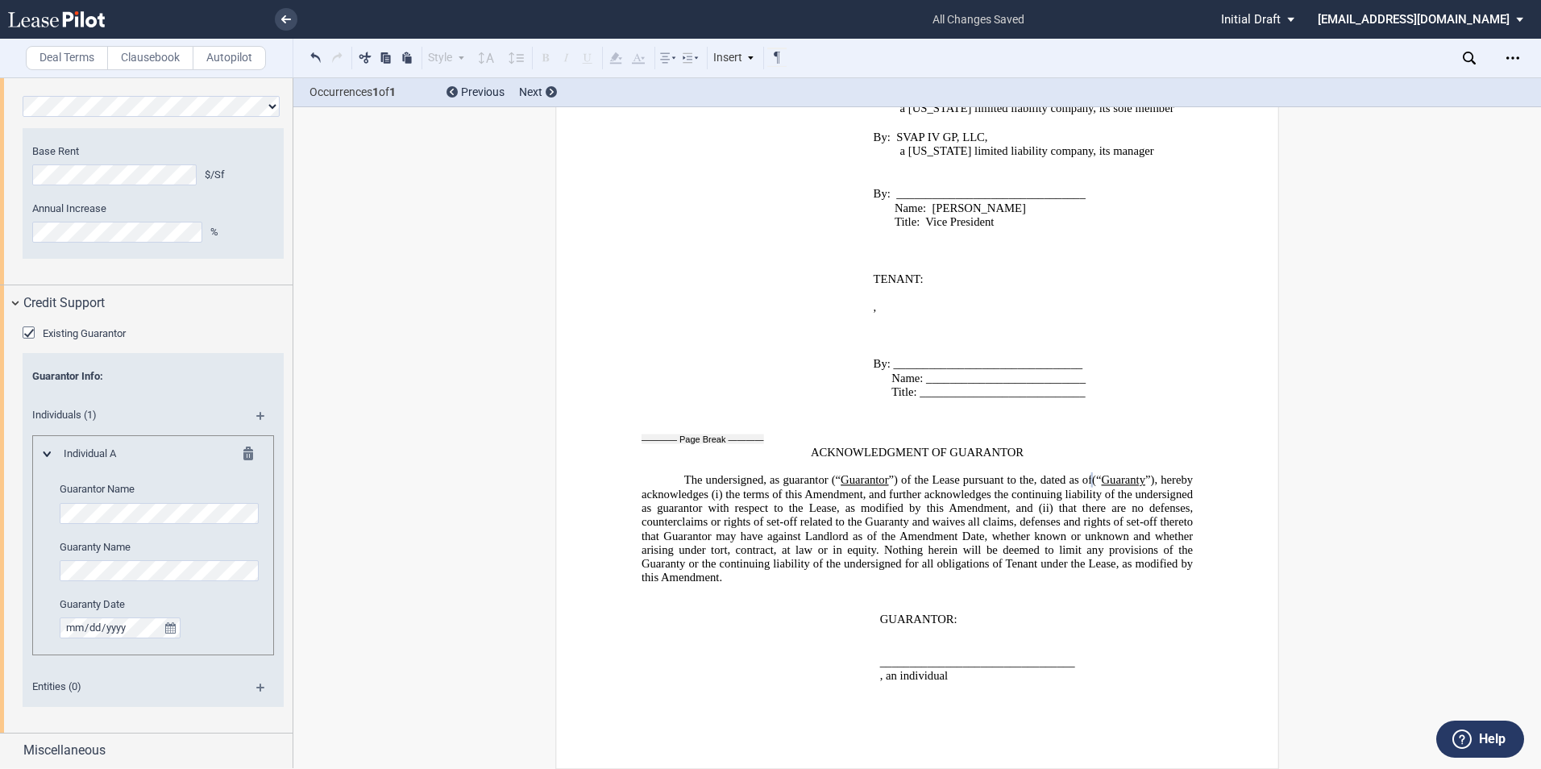
scroll to position [2156, 0]
click at [60, 690] on span "Entities (0)" at bounding box center [132, 686] width 218 height 15
click at [13, 751] on div "Miscellaneous" at bounding box center [146, 751] width 293 height 35
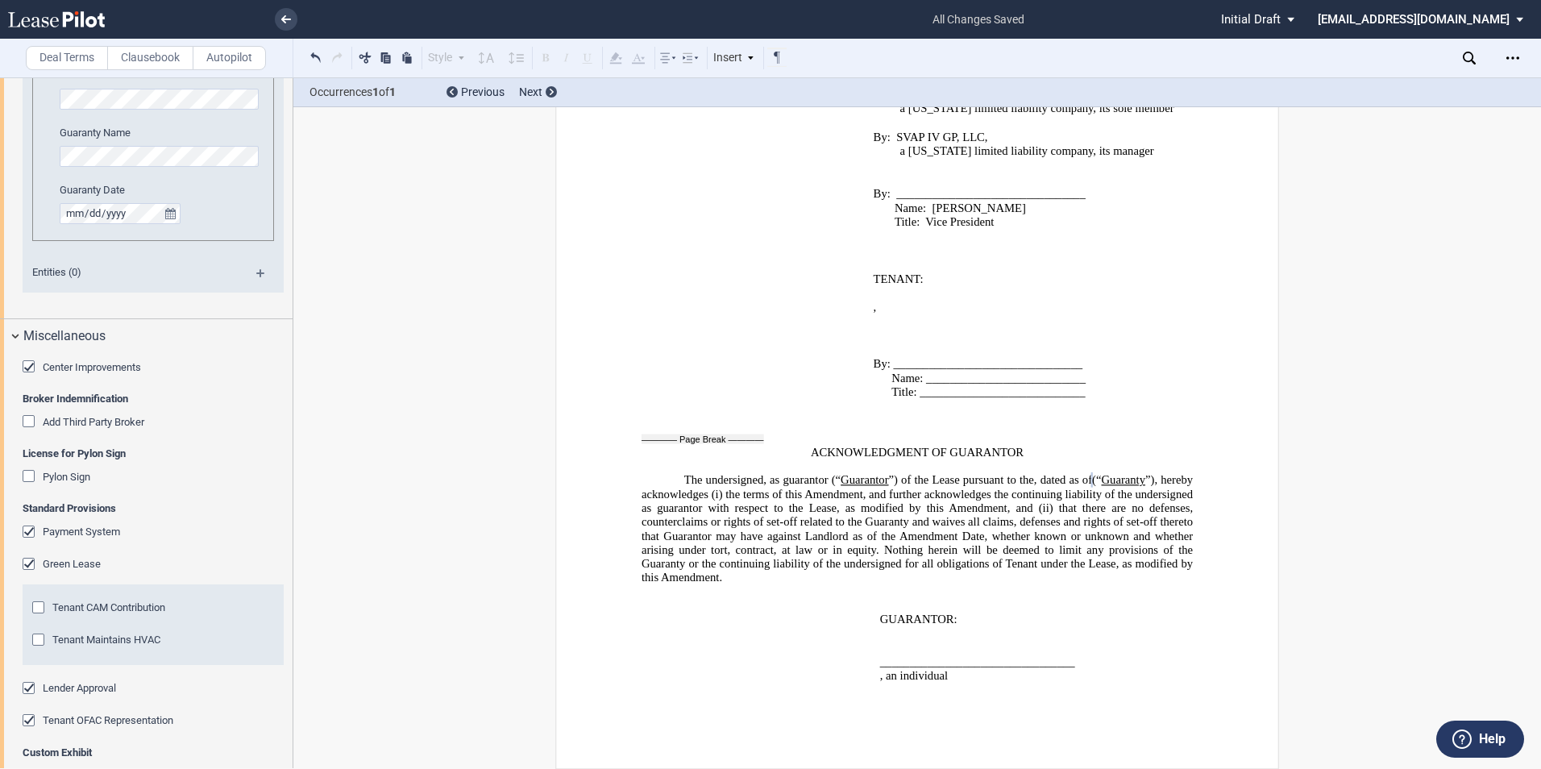
scroll to position [2613, 0]
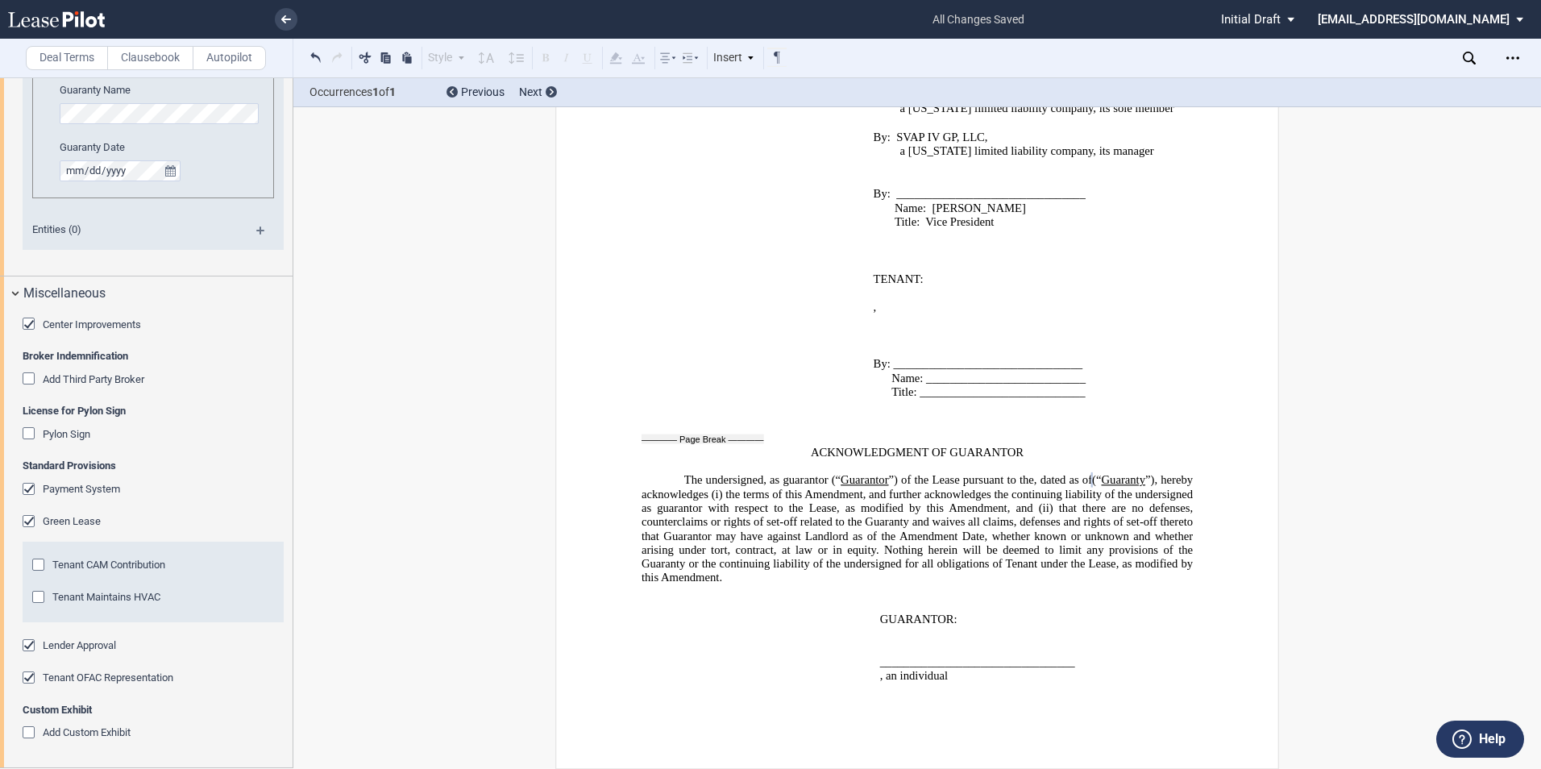
click at [27, 684] on div "Tenant OFAC Representation" at bounding box center [31, 680] width 16 height 16
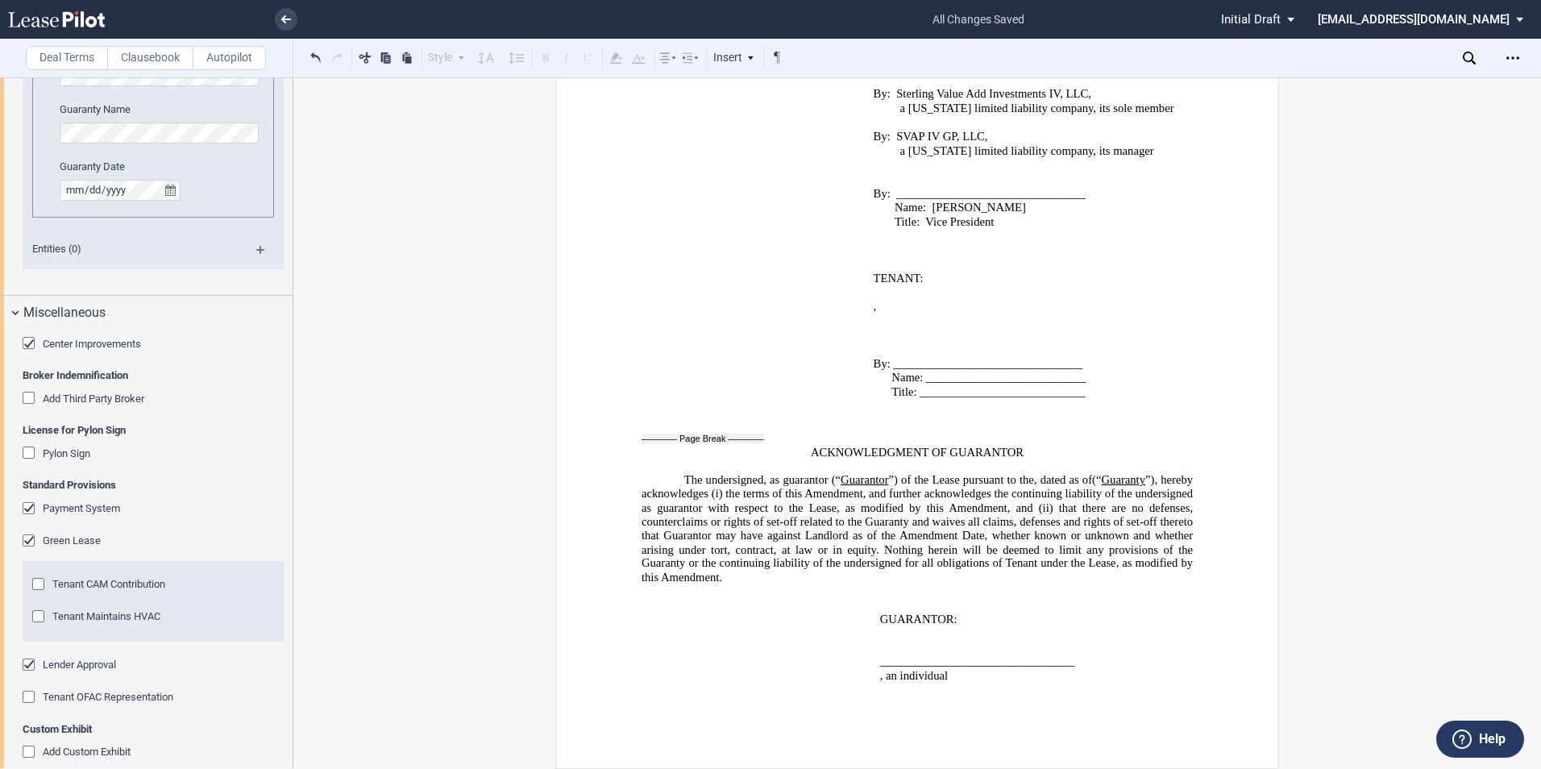
scroll to position [2593, 0]
click at [1511, 56] on icon "Open Lease options menu" at bounding box center [1513, 58] width 13 height 13
click at [1361, 79] on div "Download" at bounding box center [1413, 87] width 226 height 22
